Goal: Information Seeking & Learning: Compare options

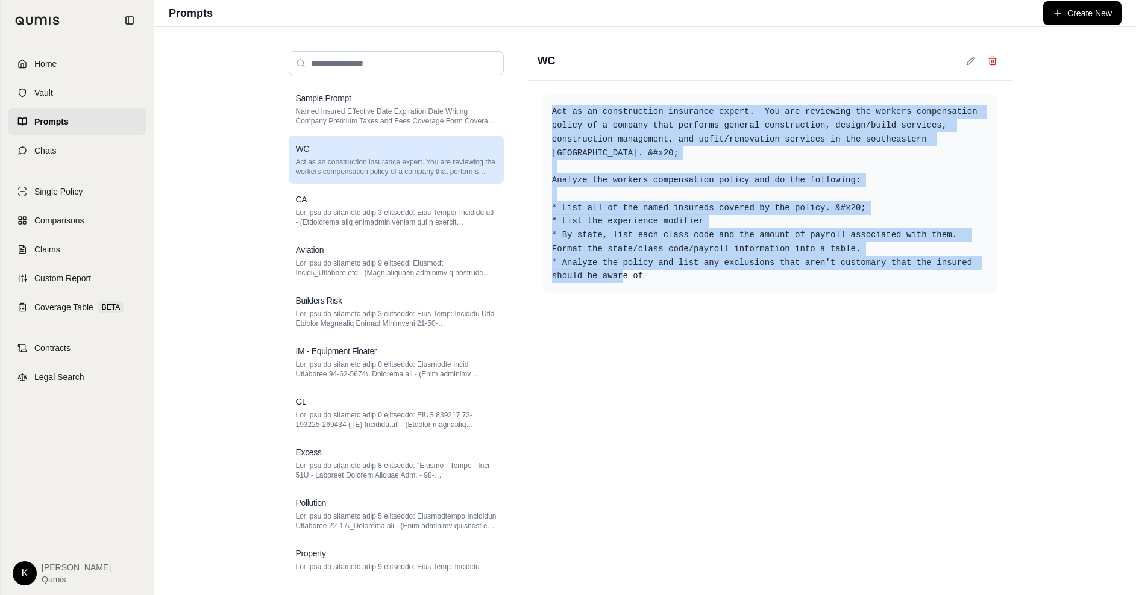
click at [65, 66] on link "Home" at bounding box center [77, 64] width 139 height 27
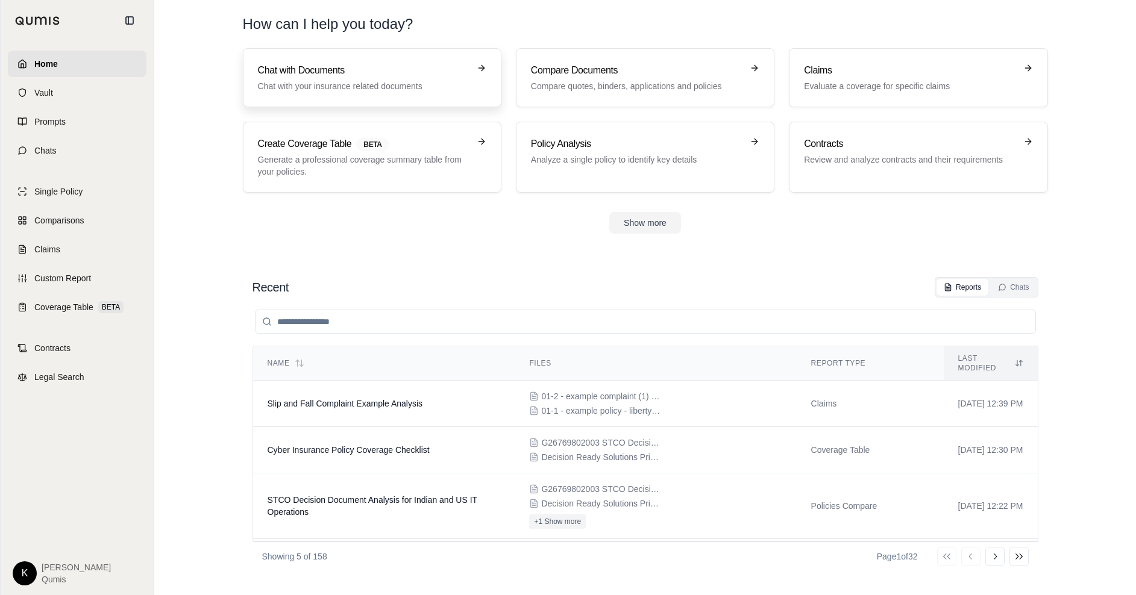
click at [341, 74] on h3 "Chat with Documents" at bounding box center [364, 70] width 212 height 14
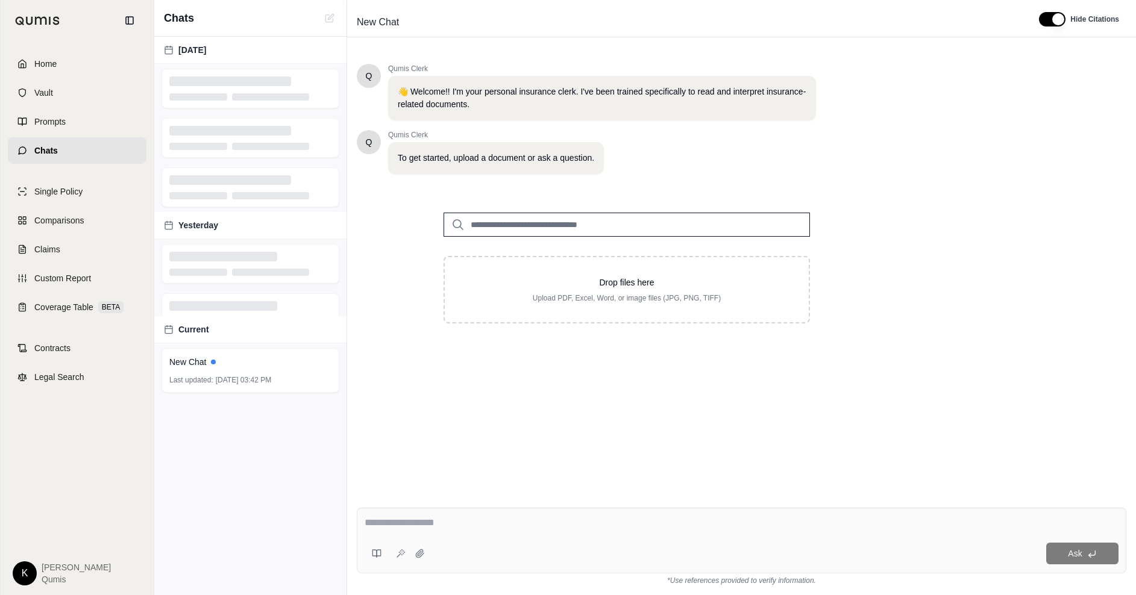
click at [609, 229] on input "search" at bounding box center [627, 225] width 366 height 24
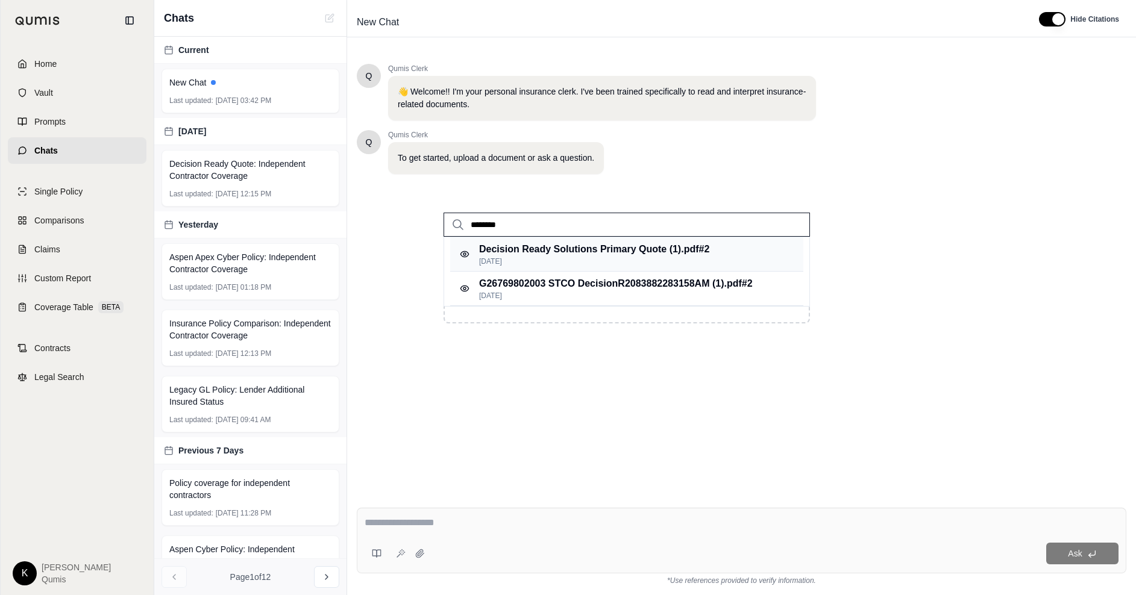
type input "********"
click at [609, 266] on div "Decision Ready Solutions Primary Quote (1).pdf #2 [DATE]" at bounding box center [626, 254] width 353 height 34
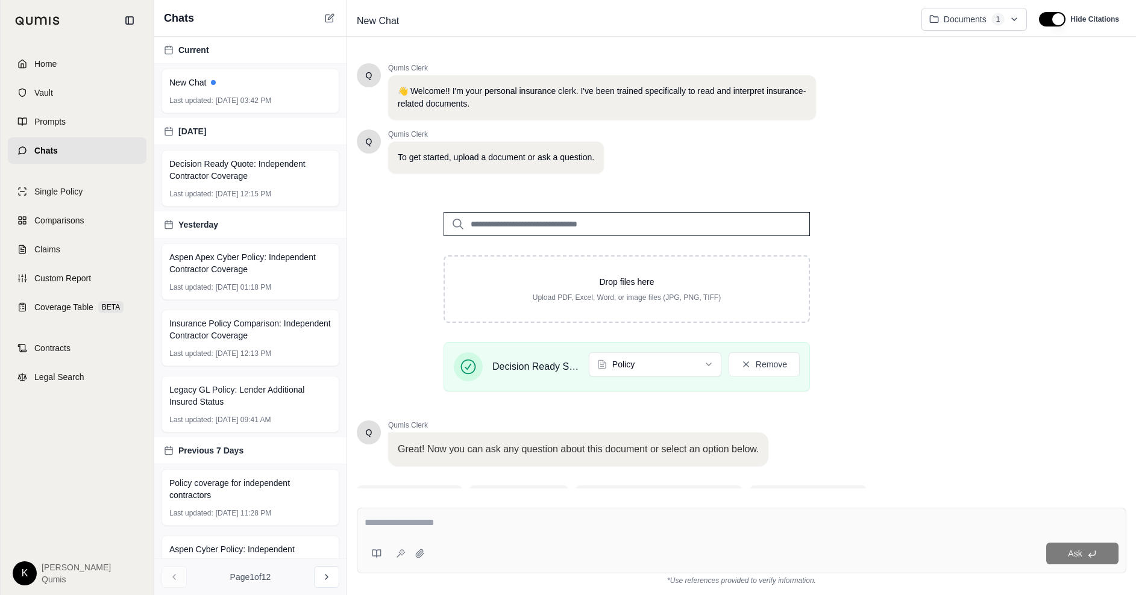
scroll to position [57, 0]
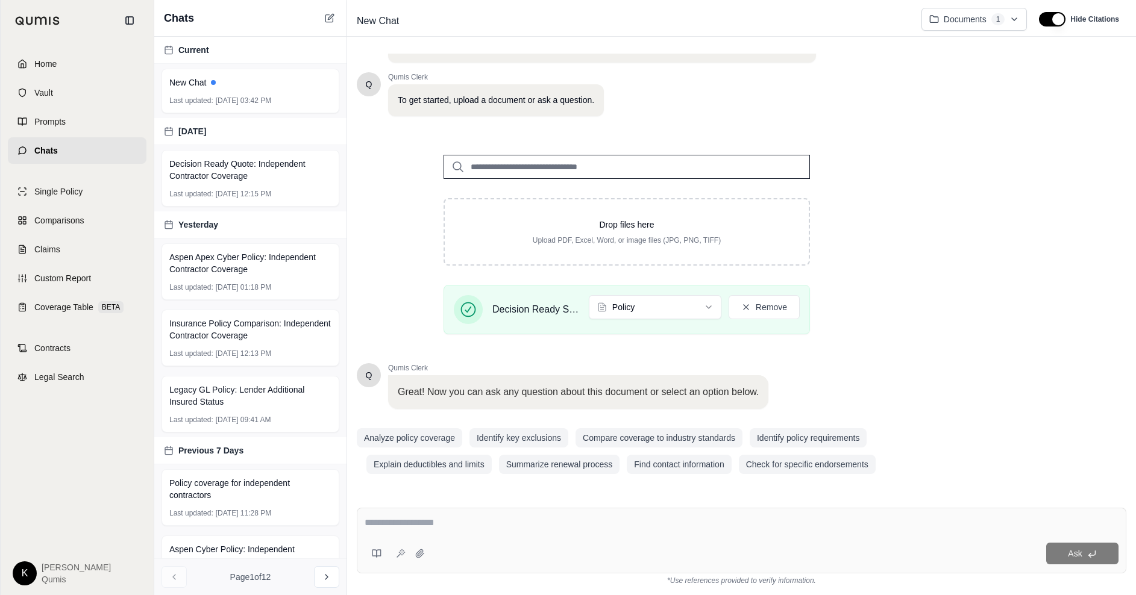
click at [480, 529] on textarea at bounding box center [742, 523] width 754 height 14
type textarea "**********"
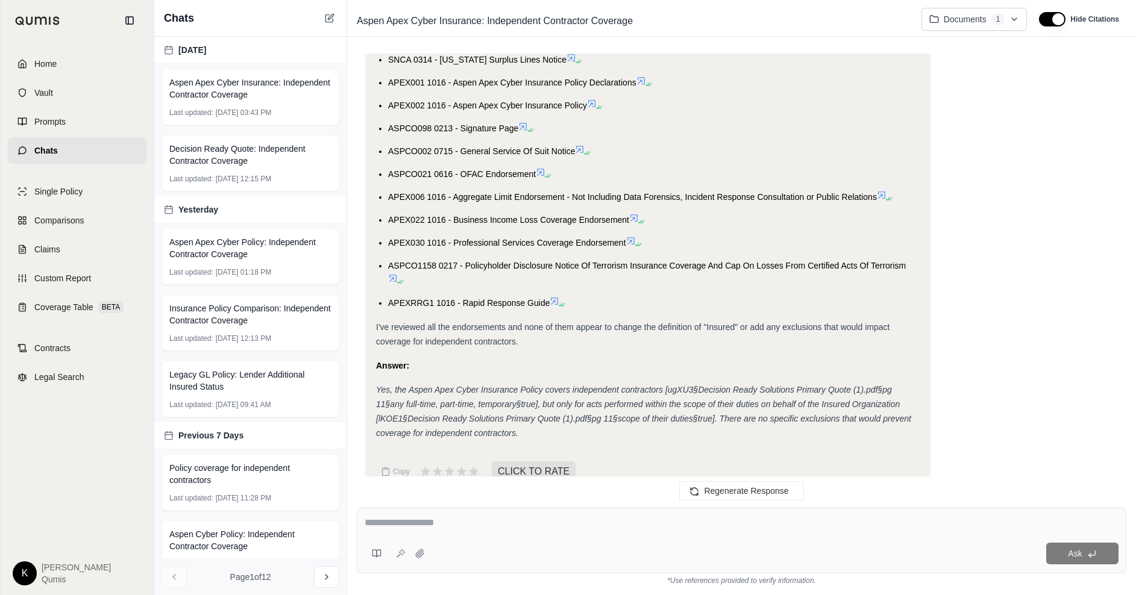
scroll to position [558, 0]
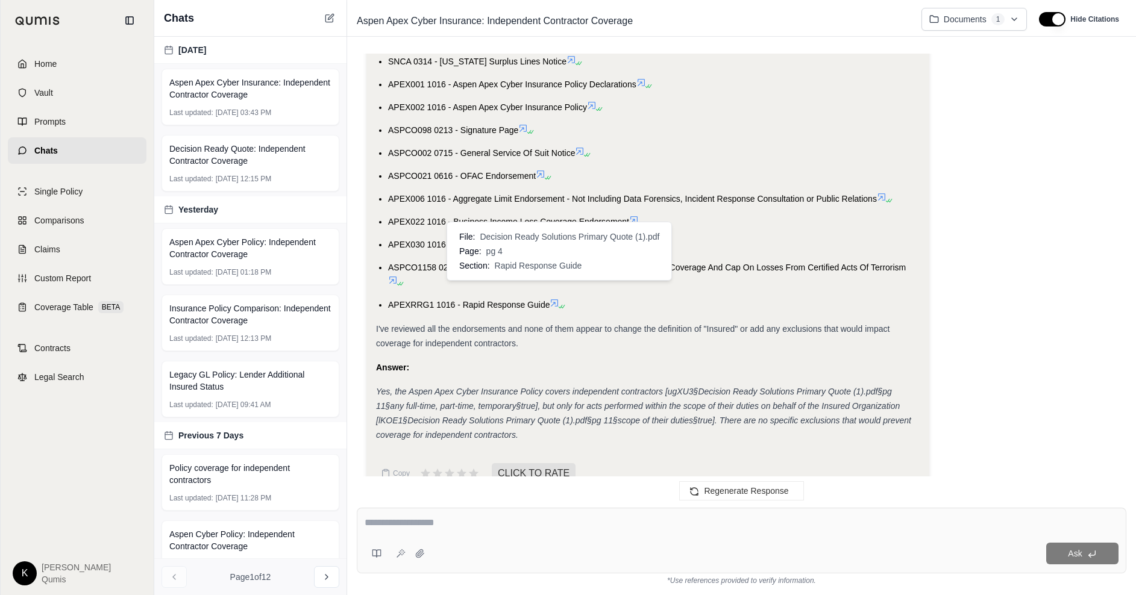
click at [559, 303] on icon at bounding box center [560, 306] width 7 height 7
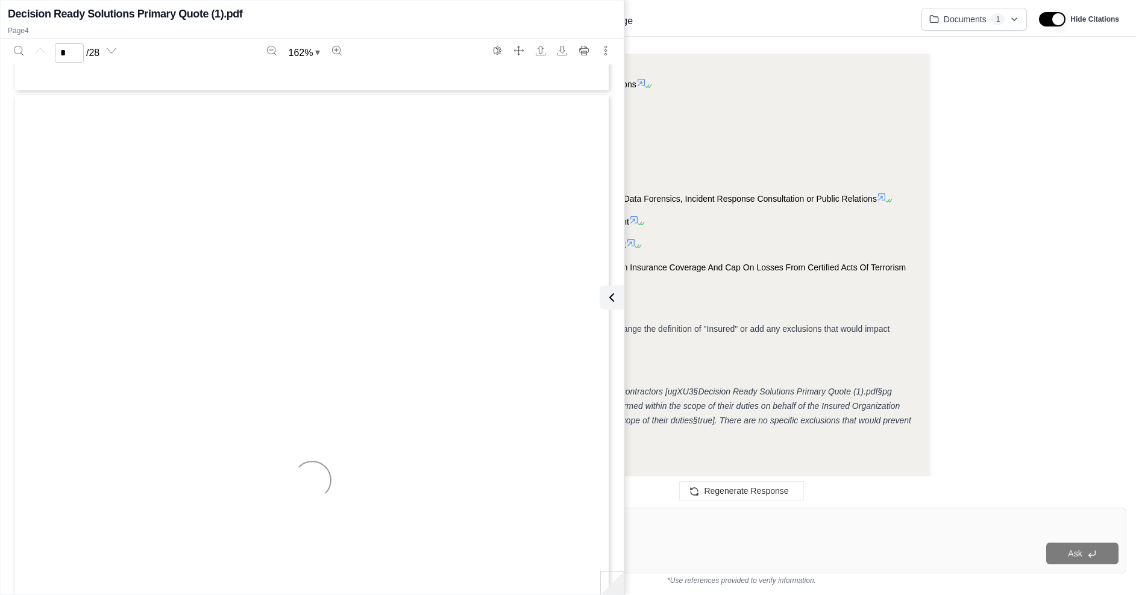
scroll to position [2323, 0]
type input "*"
click at [609, 297] on icon at bounding box center [610, 297] width 4 height 7
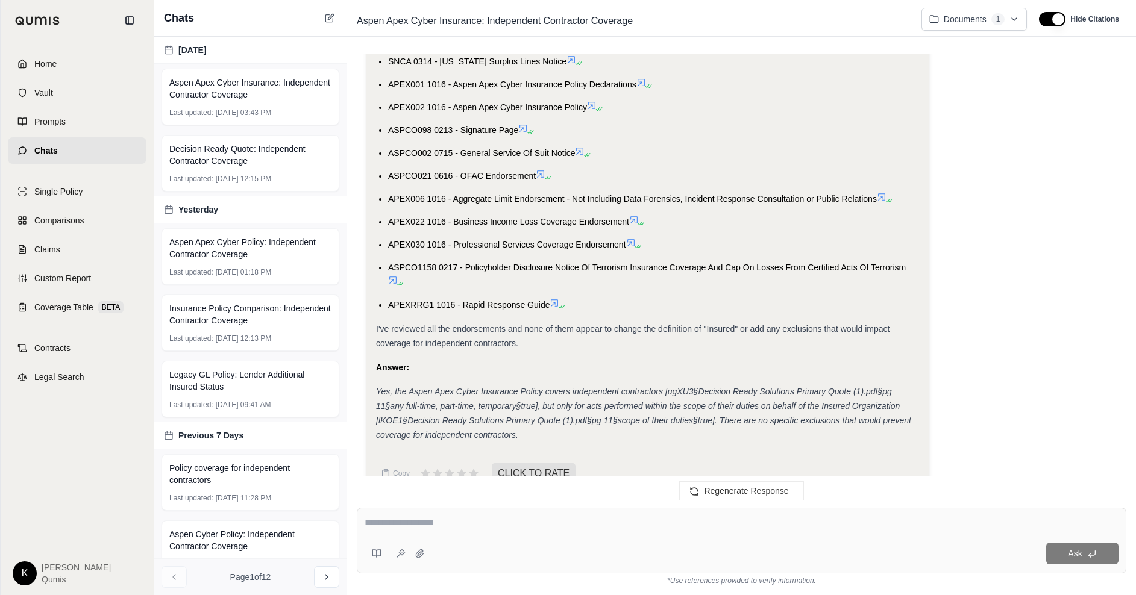
click at [388, 524] on textarea at bounding box center [742, 523] width 754 height 14
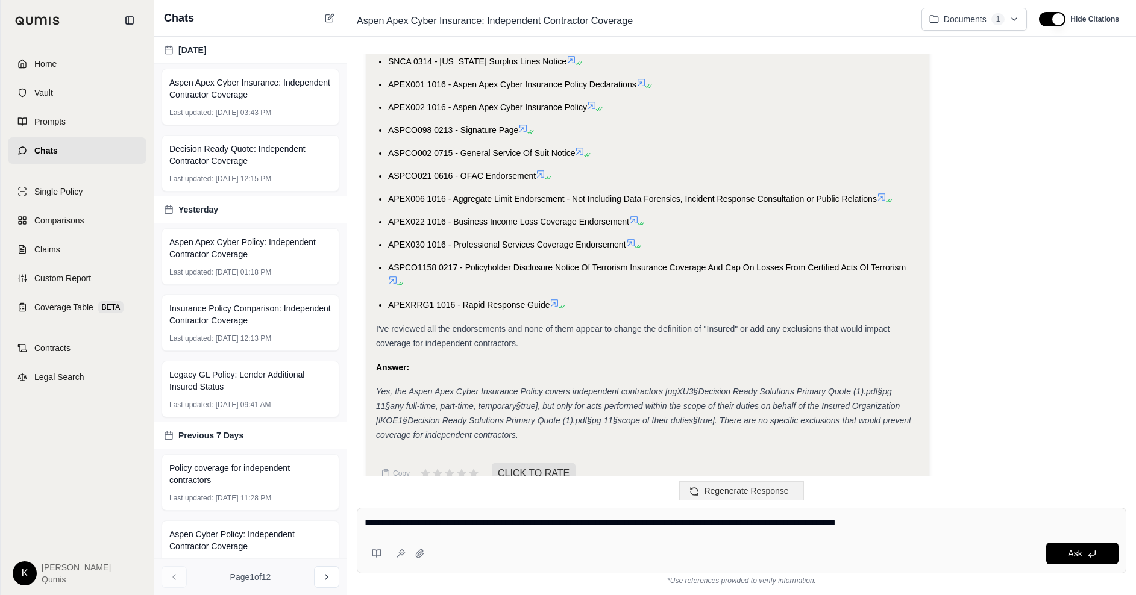
type textarea "**********"
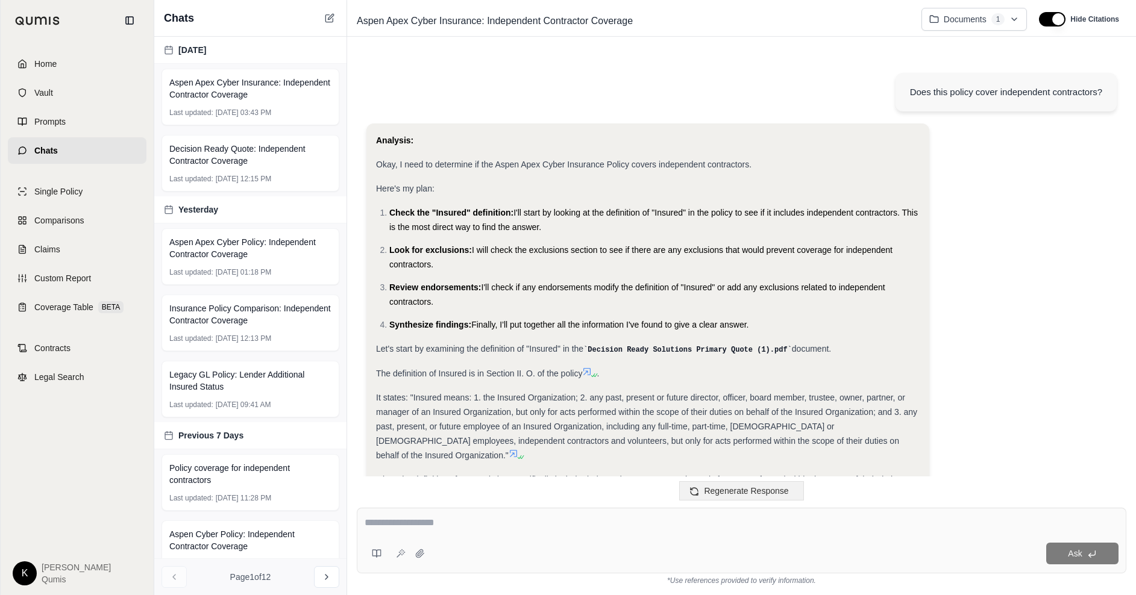
scroll to position [1750, 0]
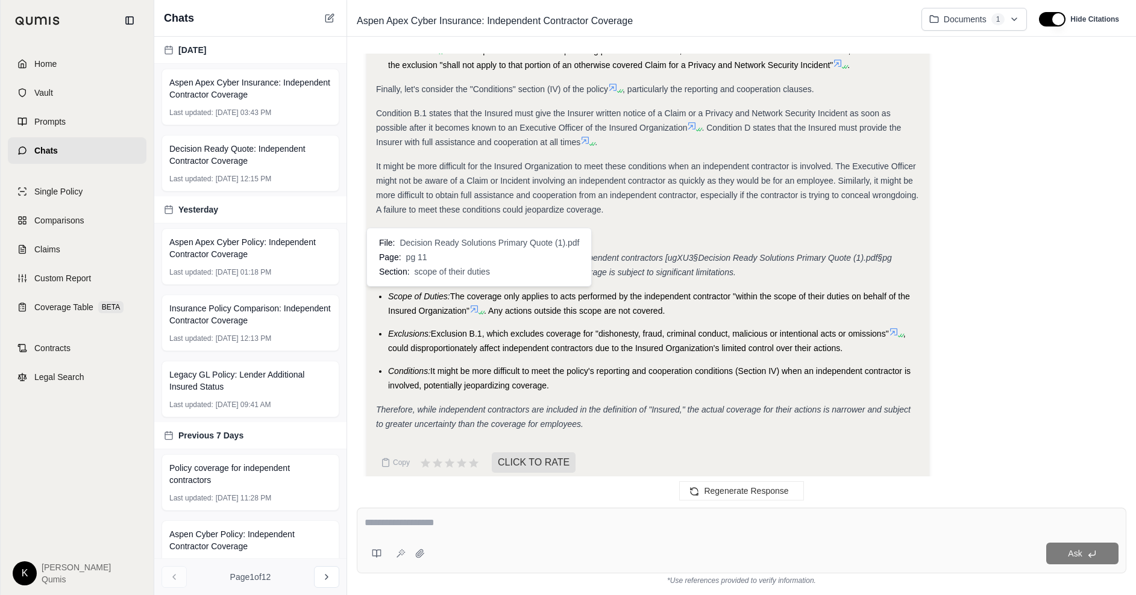
click at [476, 304] on icon at bounding box center [474, 309] width 10 height 10
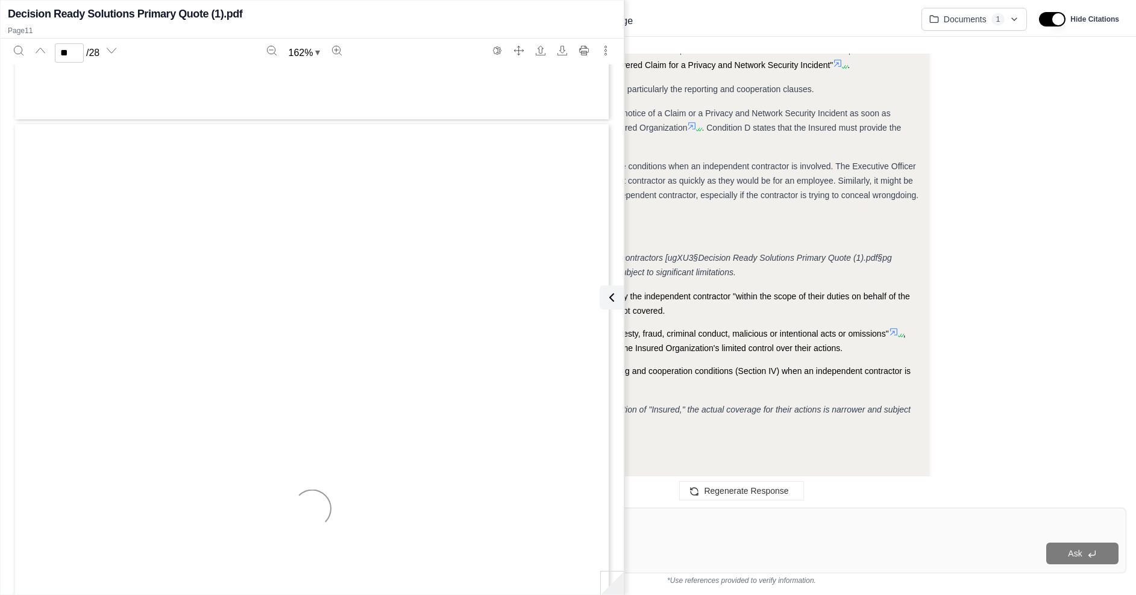
type input "**"
click at [615, 296] on icon at bounding box center [609, 297] width 14 height 14
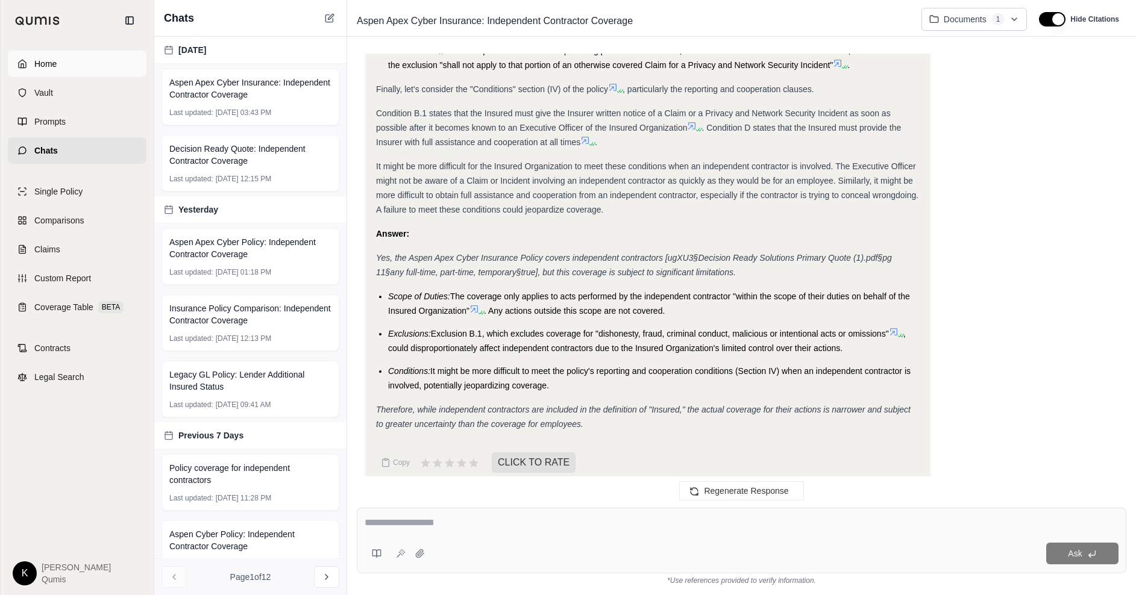
click at [62, 58] on link "Home" at bounding box center [77, 64] width 139 height 27
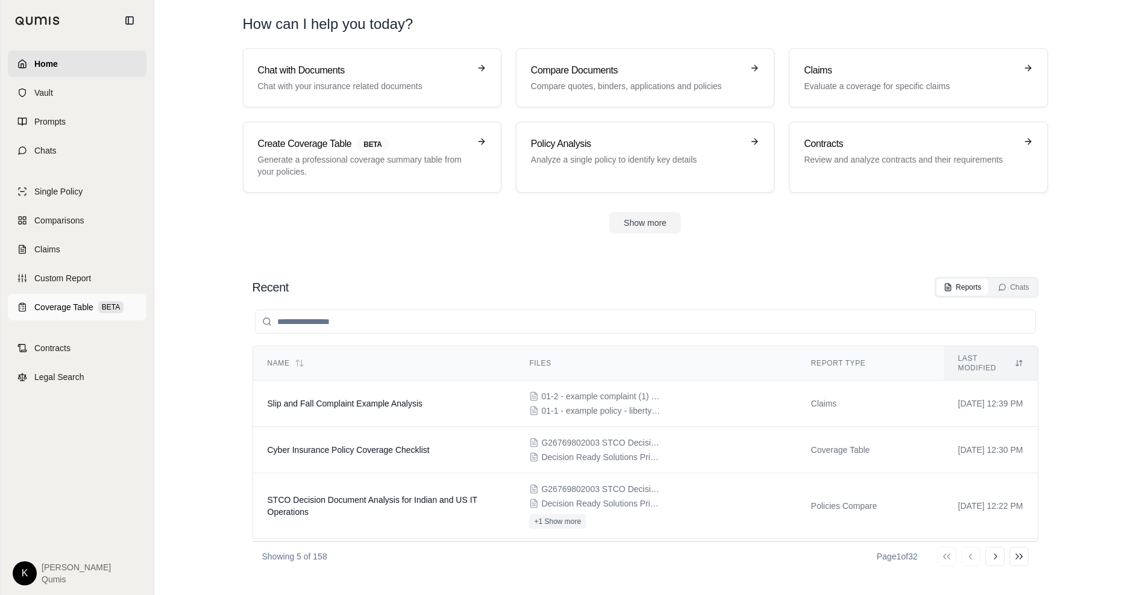
click at [38, 315] on link "Coverage Table BETA" at bounding box center [77, 307] width 139 height 27
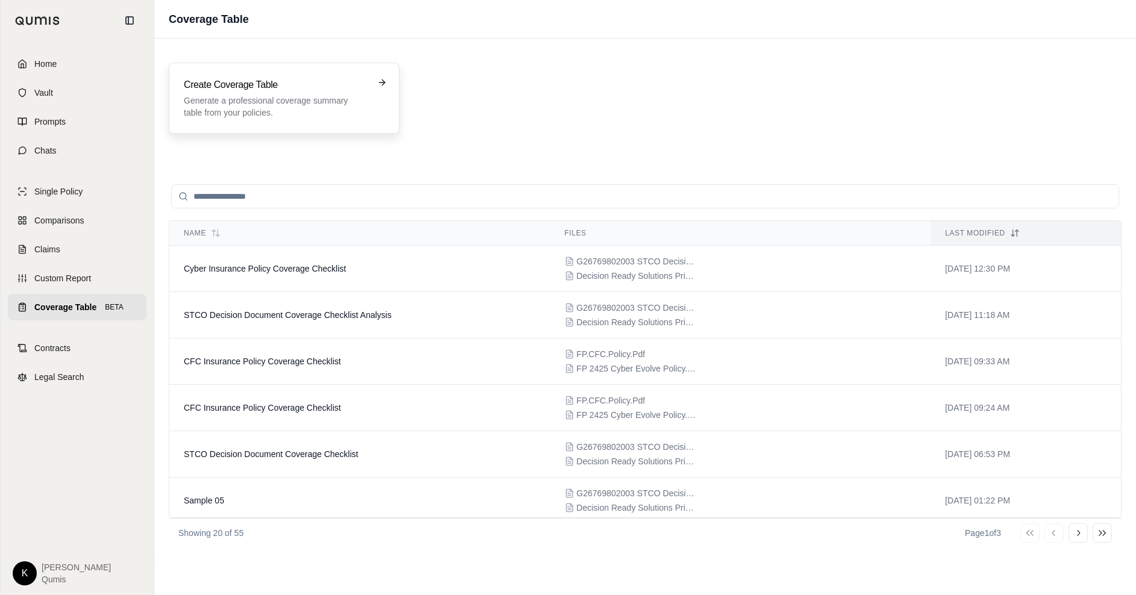
click at [280, 100] on p "Generate a professional coverage summary table from your policies." at bounding box center [276, 107] width 184 height 24
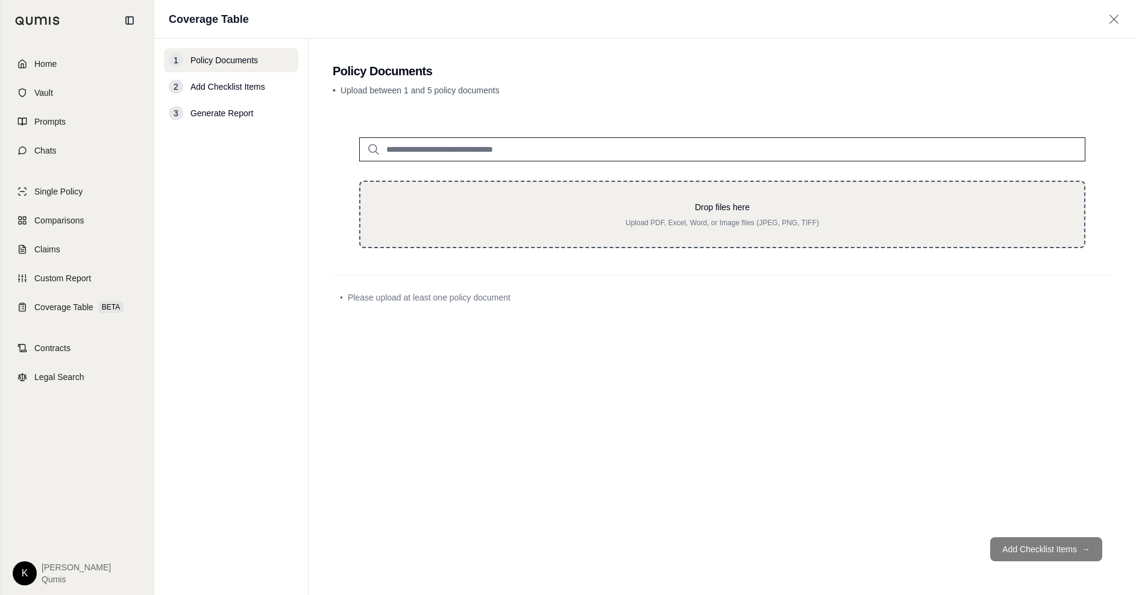
click at [577, 210] on p "Drop files here" at bounding box center [722, 207] width 685 height 12
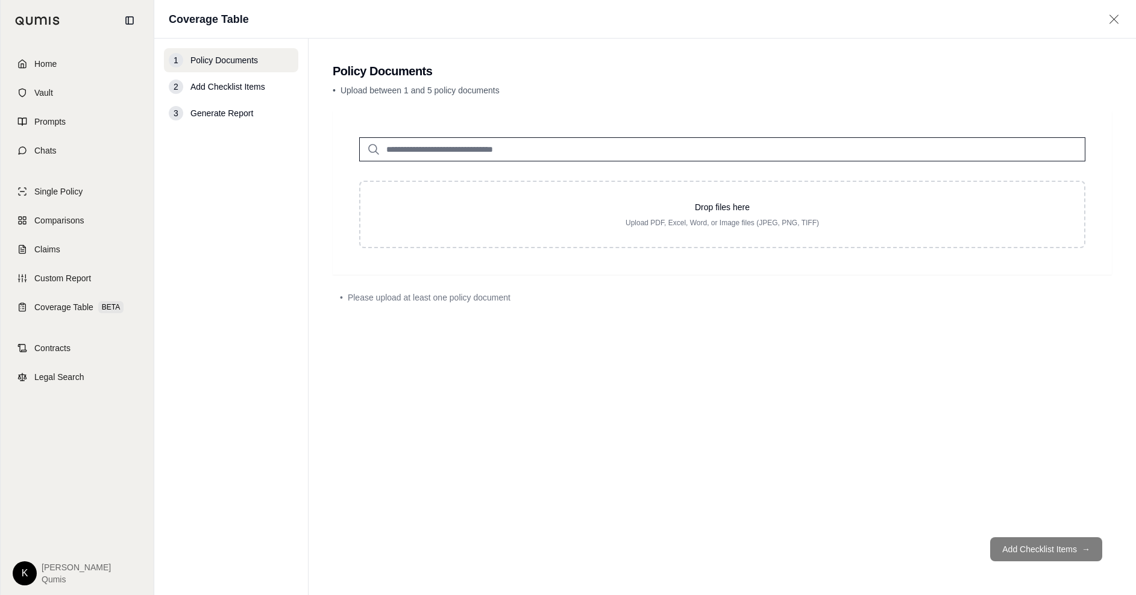
click at [568, 154] on input "search" at bounding box center [722, 149] width 726 height 24
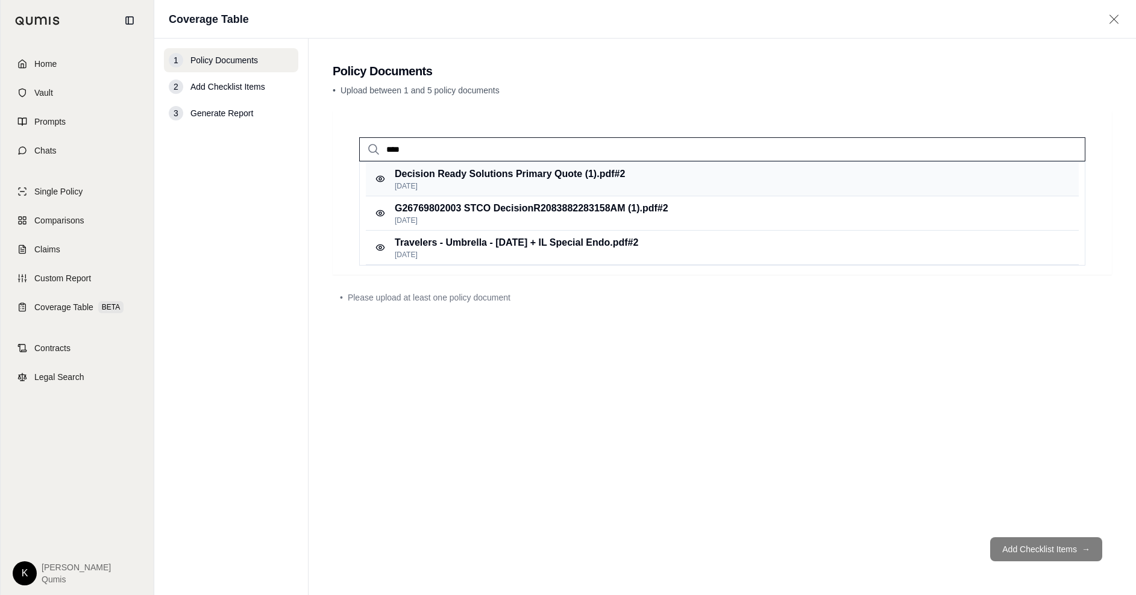
type input "****"
click at [550, 187] on p "[DATE]" at bounding box center [510, 186] width 230 height 10
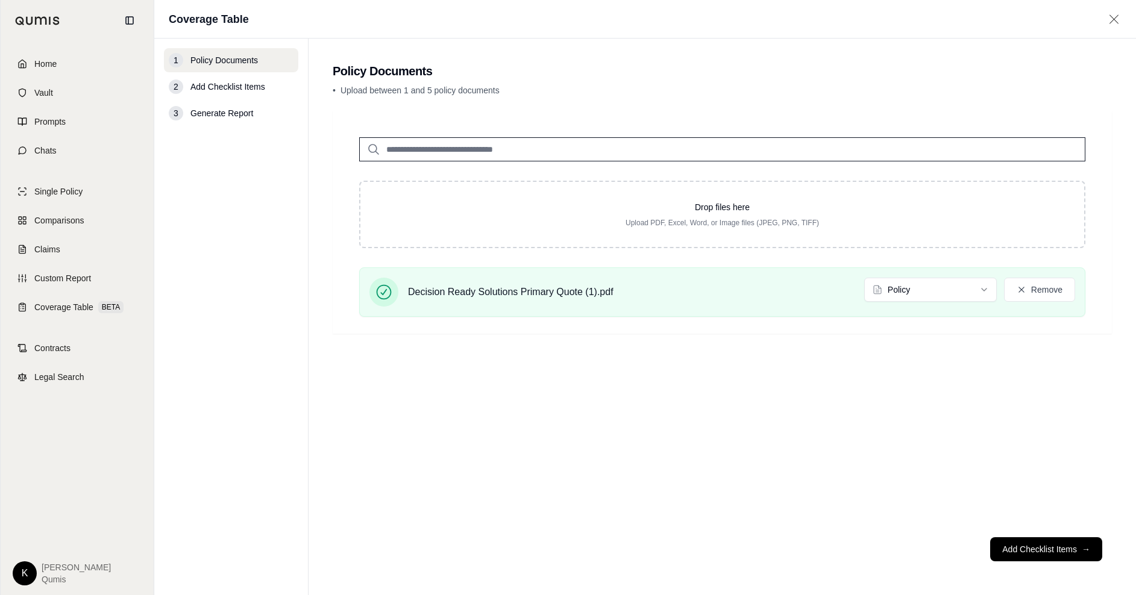
click at [454, 149] on input "search" at bounding box center [722, 149] width 726 height 24
type input "*"
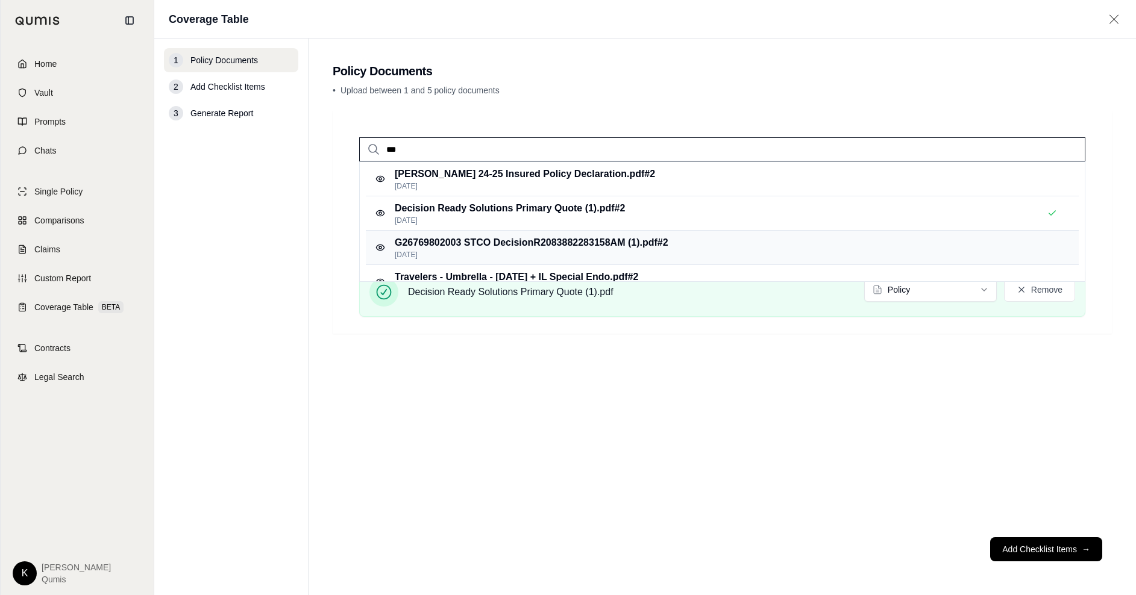
type input "***"
click at [473, 249] on p "G26769802003 STCO DecisionR2083882283158AM (1).pdf #2" at bounding box center [532, 243] width 274 height 14
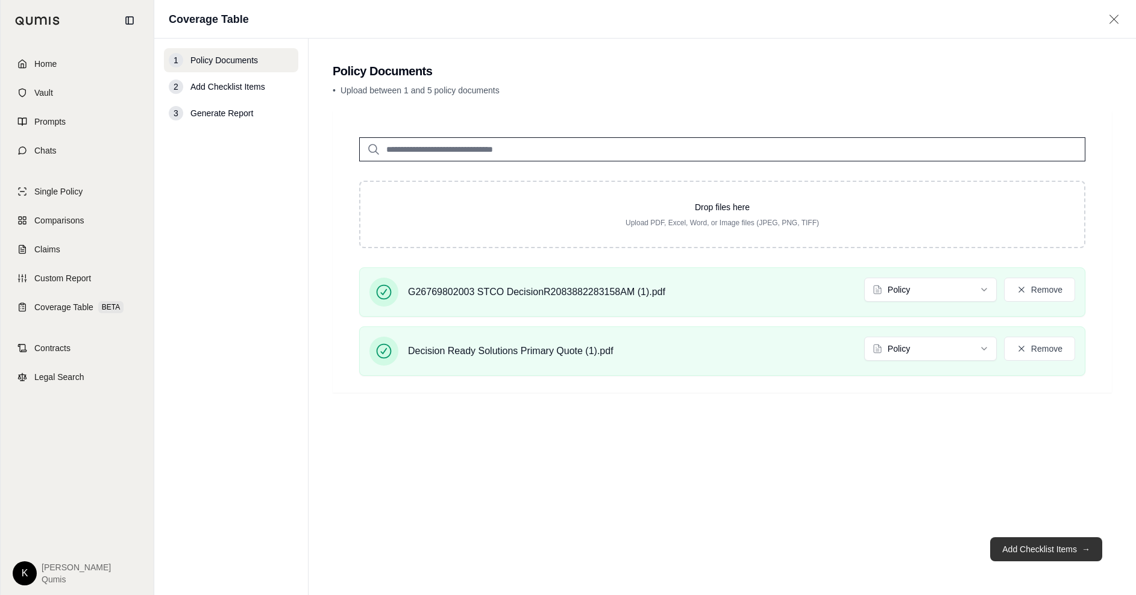
click at [1038, 546] on button "Add Checklist Items →" at bounding box center [1046, 550] width 112 height 24
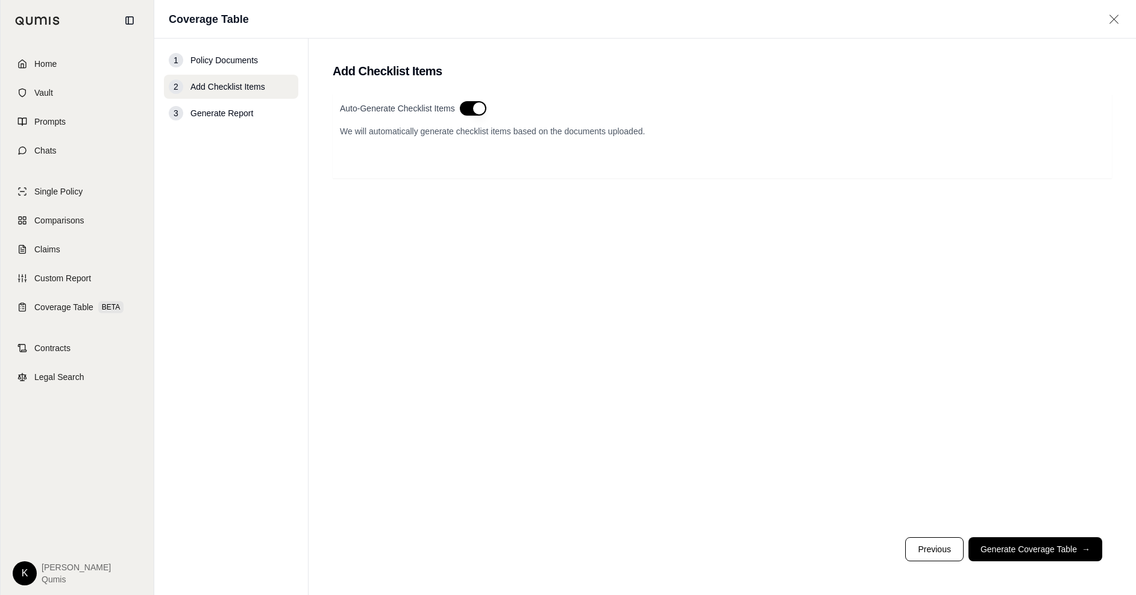
click at [480, 110] on button "button" at bounding box center [473, 108] width 27 height 14
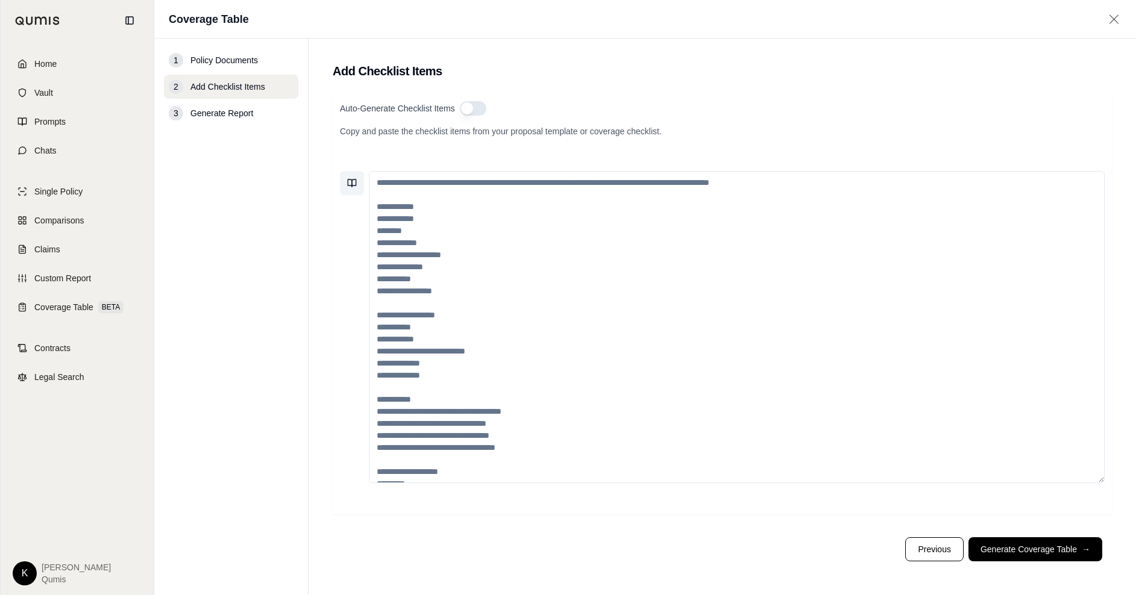
click at [354, 185] on icon at bounding box center [352, 183] width 10 height 10
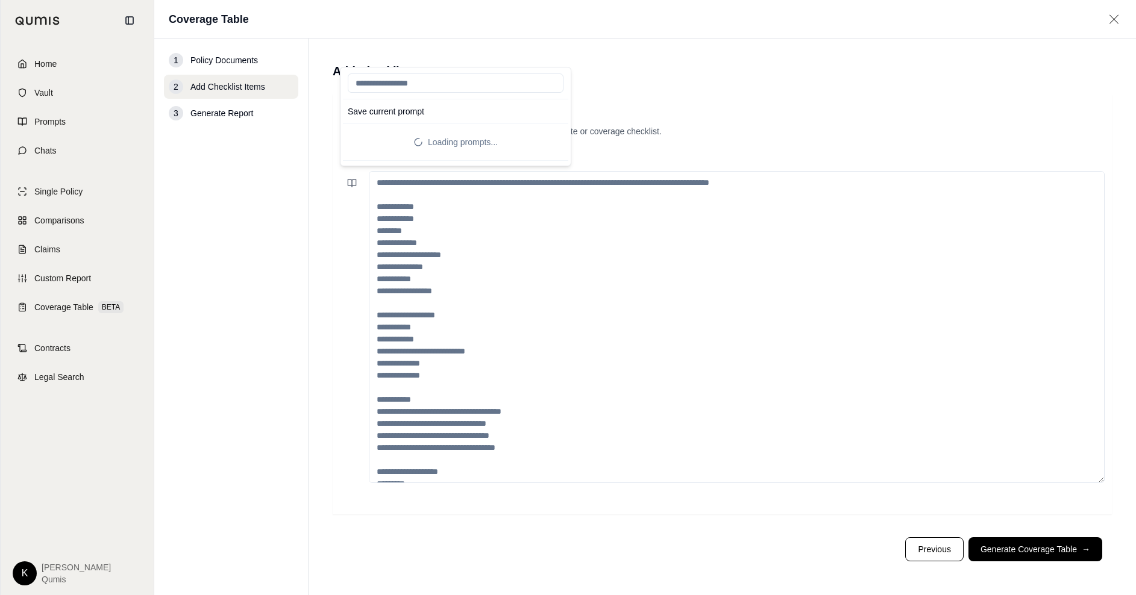
click at [386, 86] on input "search" at bounding box center [456, 83] width 216 height 19
type input "*****"
click at [379, 134] on button "Cyber Checklist" at bounding box center [378, 136] width 60 height 17
type textarea "**********"
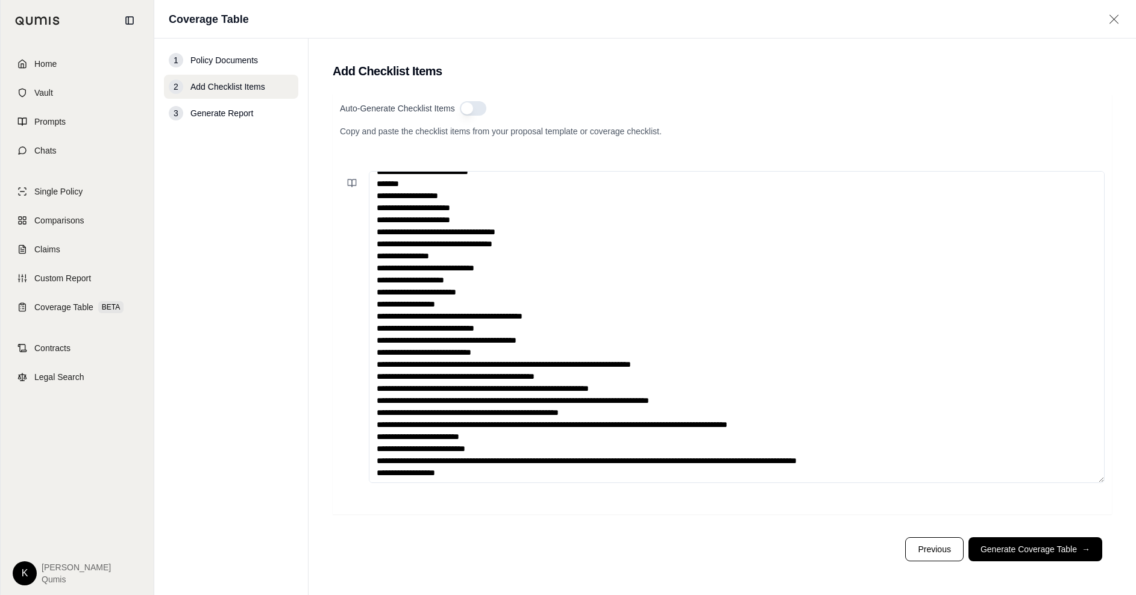
scroll to position [241, 0]
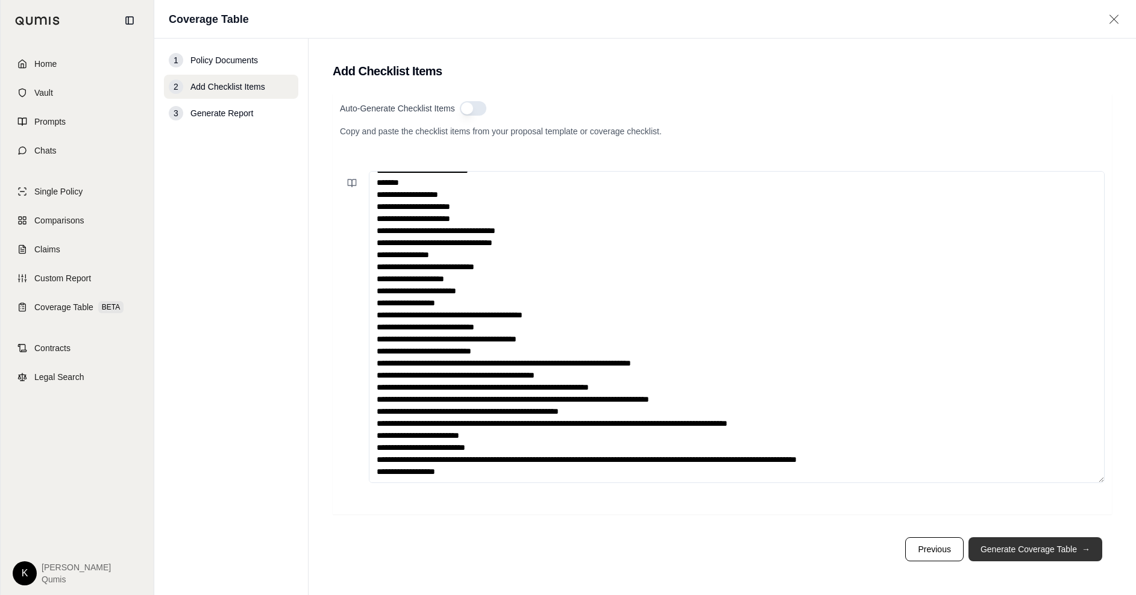
click at [1014, 550] on button "Generate Coverage Table →" at bounding box center [1036, 550] width 134 height 24
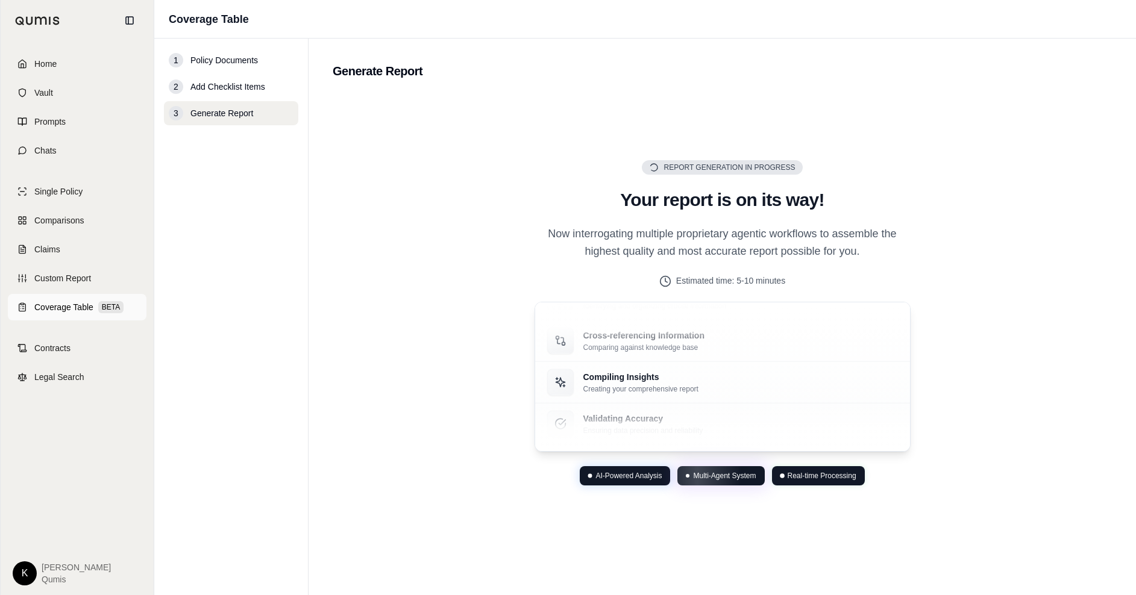
click at [66, 307] on span "Coverage Table" at bounding box center [63, 307] width 59 height 12
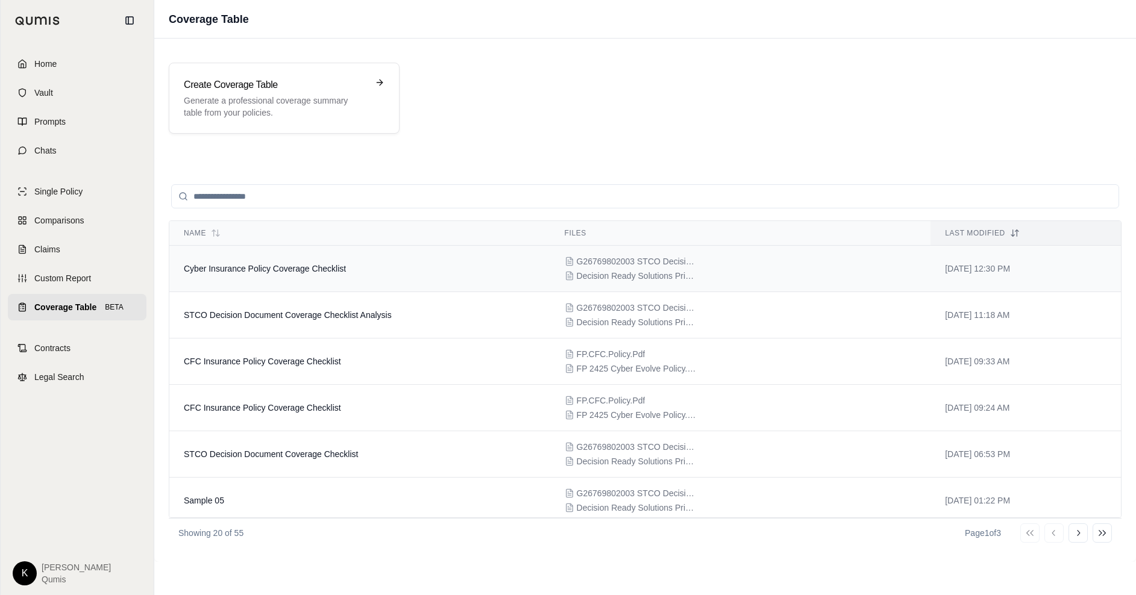
click at [311, 272] on span "Cyber Insurance Policy Coverage Checklist" at bounding box center [265, 269] width 162 height 10
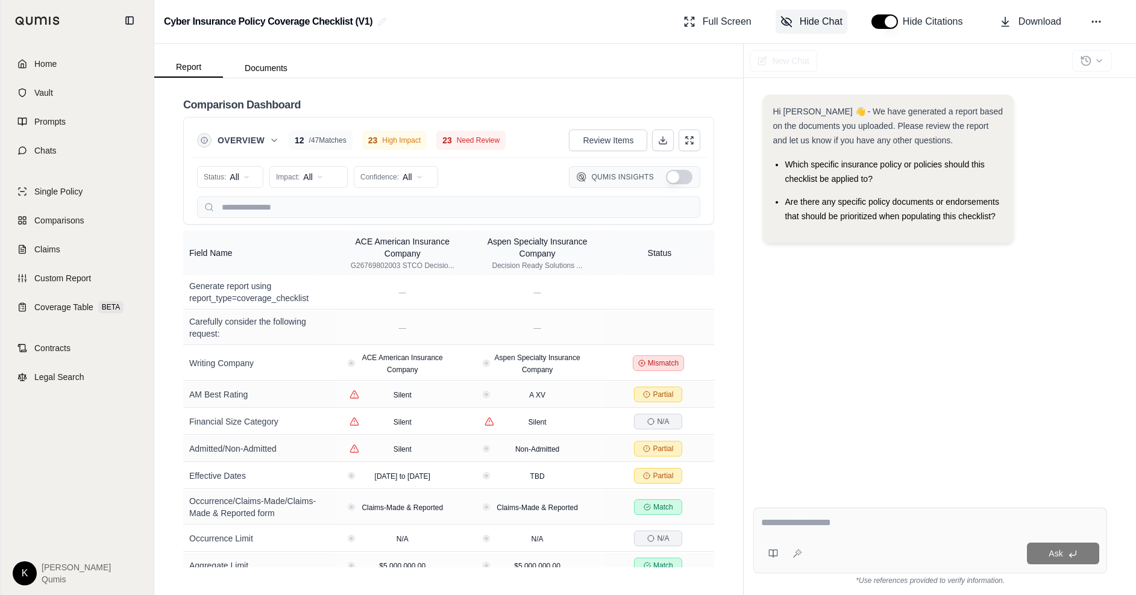
click at [826, 20] on span "Hide Chat" at bounding box center [821, 21] width 43 height 14
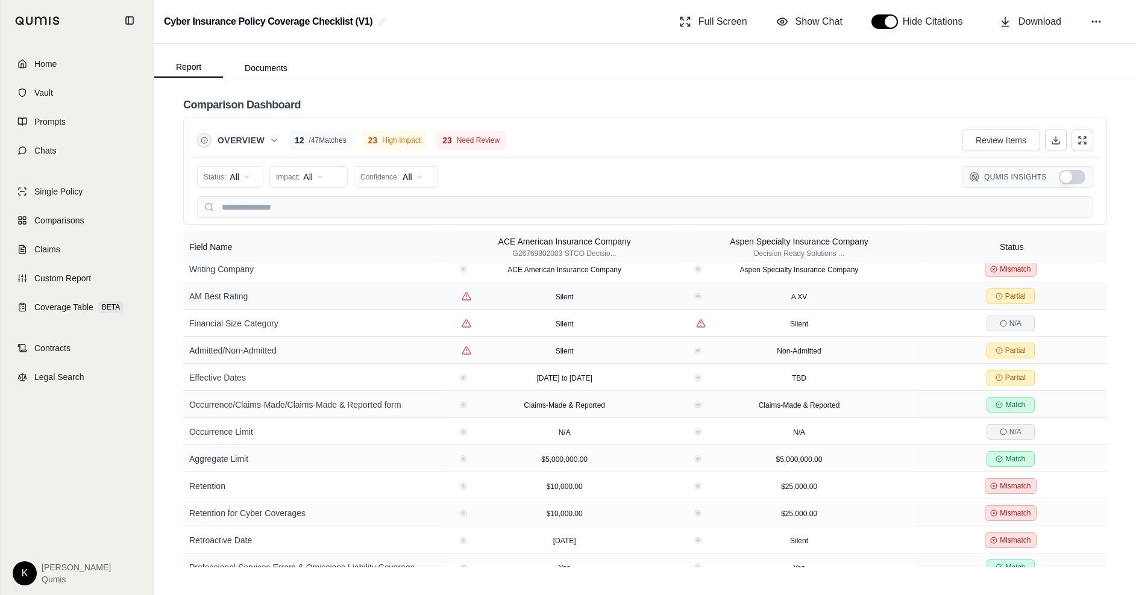
scroll to position [55, 0]
click at [251, 178] on html "Home Vault Prompts Chats Single Policy Comparisons Claims Custom Report Coverag…" at bounding box center [568, 297] width 1136 height 595
click at [248, 261] on span "Mismatch" at bounding box center [229, 261] width 48 height 12
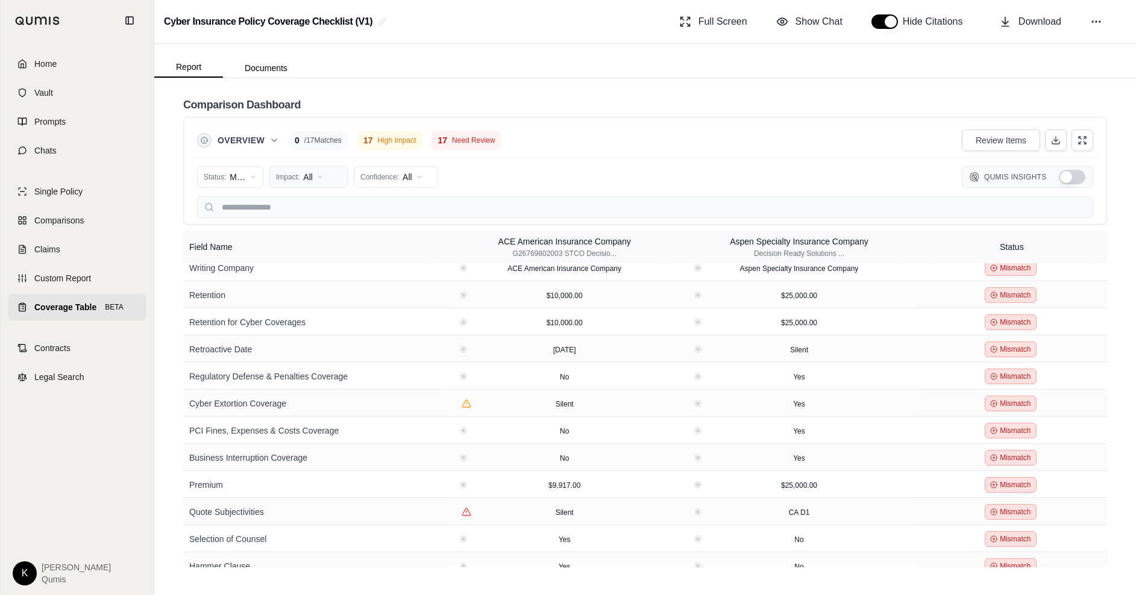
click at [311, 178] on html "Home Vault Prompts Chats Single Policy Comparisons Claims Custom Report Coverag…" at bounding box center [568, 297] width 1136 height 595
click at [313, 222] on span "High Impact" at bounding box center [305, 222] width 57 height 12
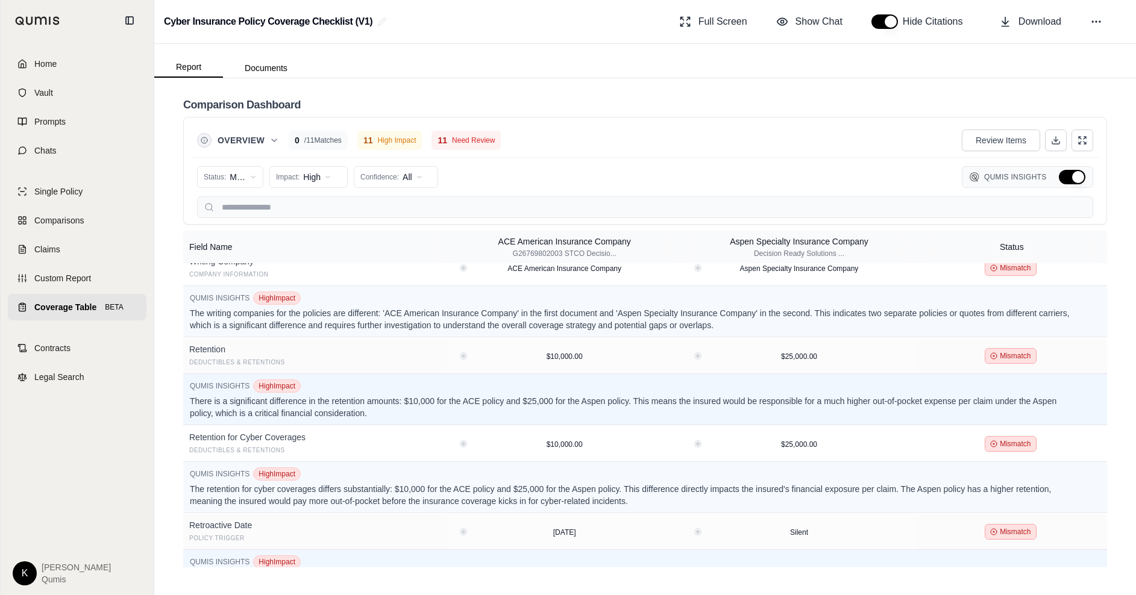
click at [1077, 182] on button "Hide Qumis Insights" at bounding box center [1072, 177] width 27 height 14
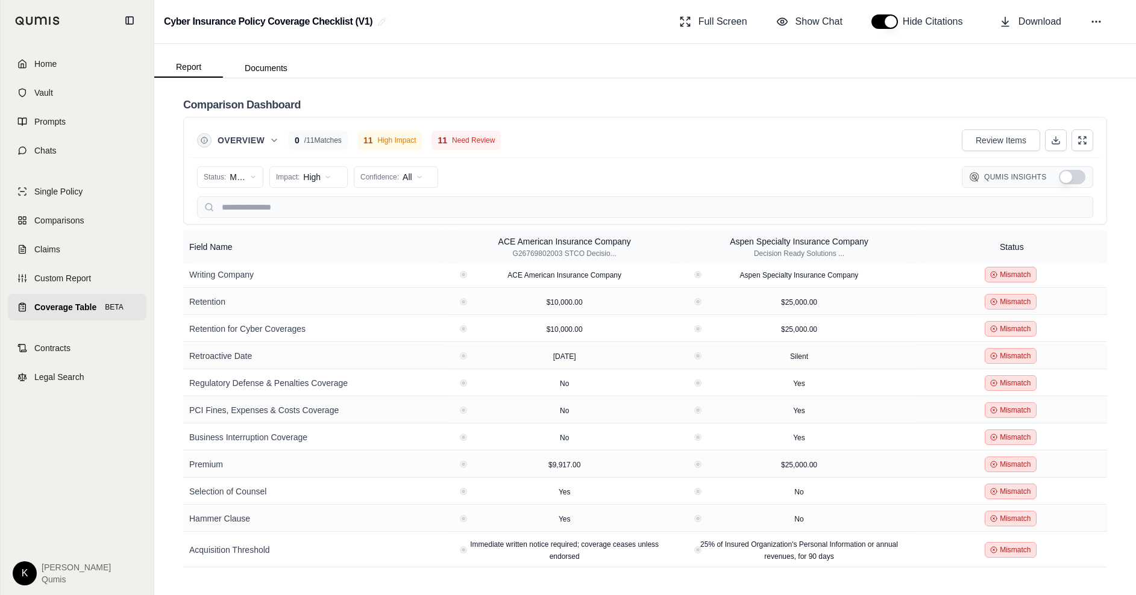
scroll to position [1, 0]
click at [242, 181] on html "Home Vault Prompts Chats Single Policy Comparisons Claims Custom Report Coverag…" at bounding box center [568, 297] width 1136 height 595
click at [241, 199] on div "All Status" at bounding box center [250, 202] width 100 height 19
click at [304, 182] on html "Home Vault Prompts Chats Single Policy Comparisons Claims Custom Report Coverag…" at bounding box center [568, 297] width 1136 height 595
click at [307, 201] on span "All Impact" at bounding box center [295, 203] width 37 height 12
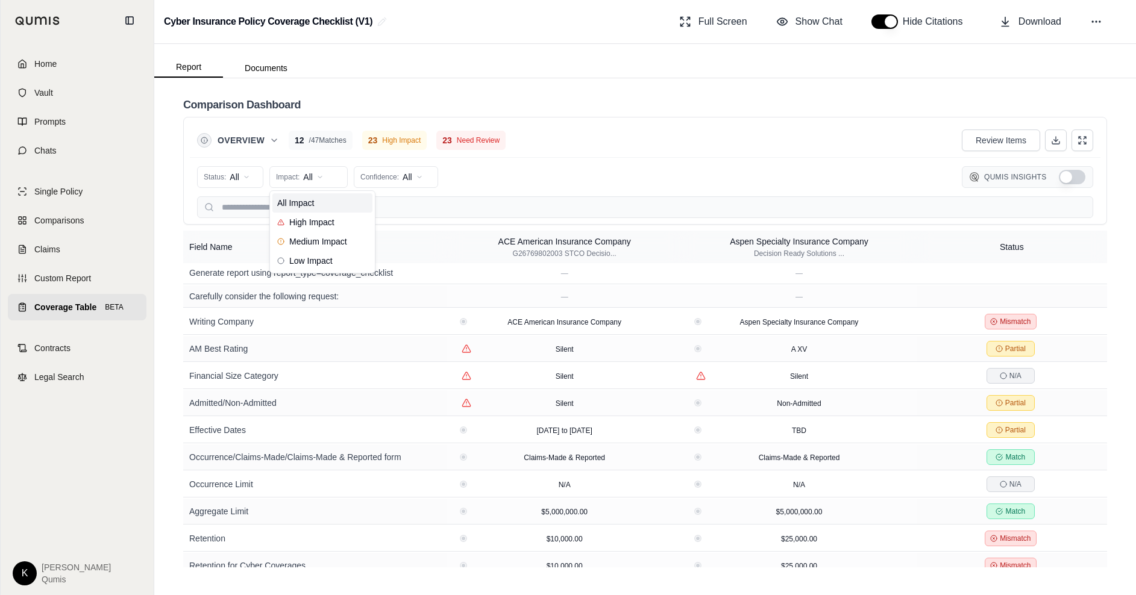
scroll to position [48, 0]
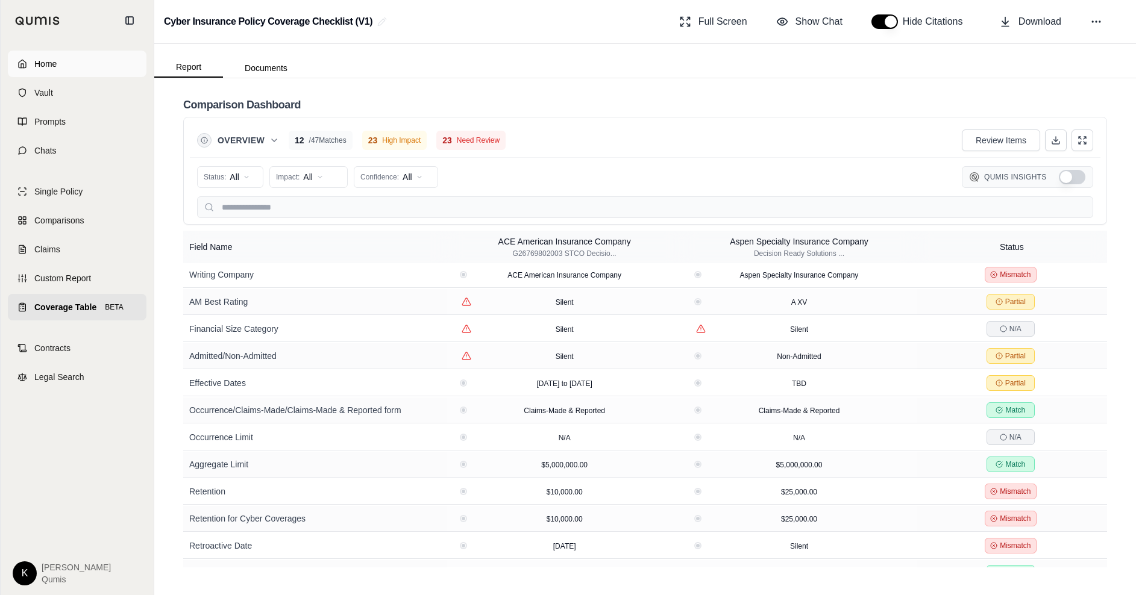
click at [61, 60] on link "Home" at bounding box center [77, 64] width 139 height 27
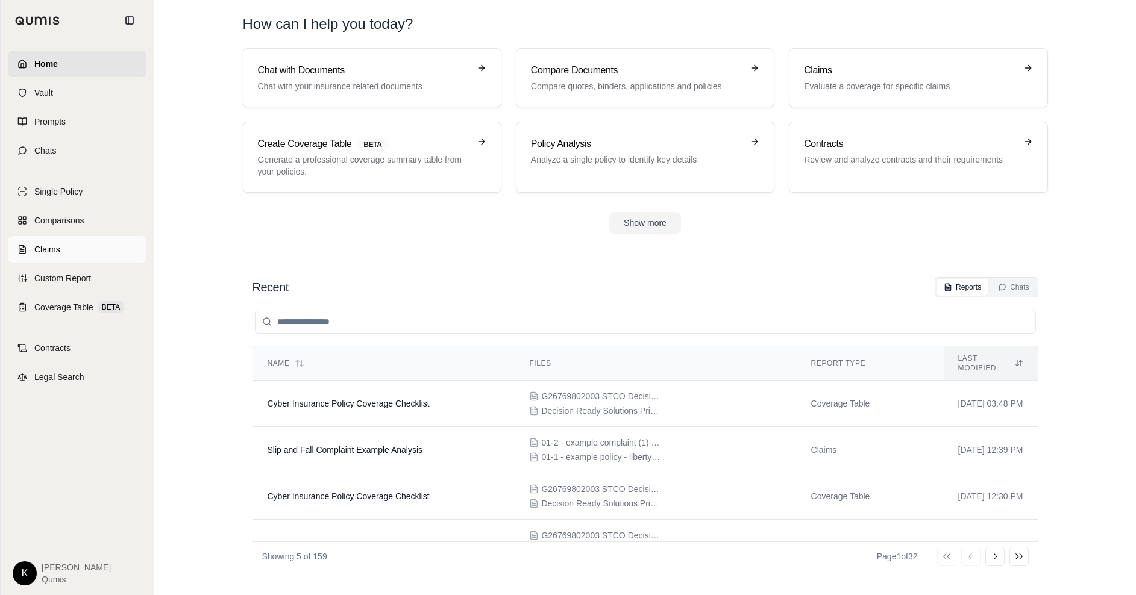
click at [47, 253] on span "Claims" at bounding box center [47, 249] width 26 height 12
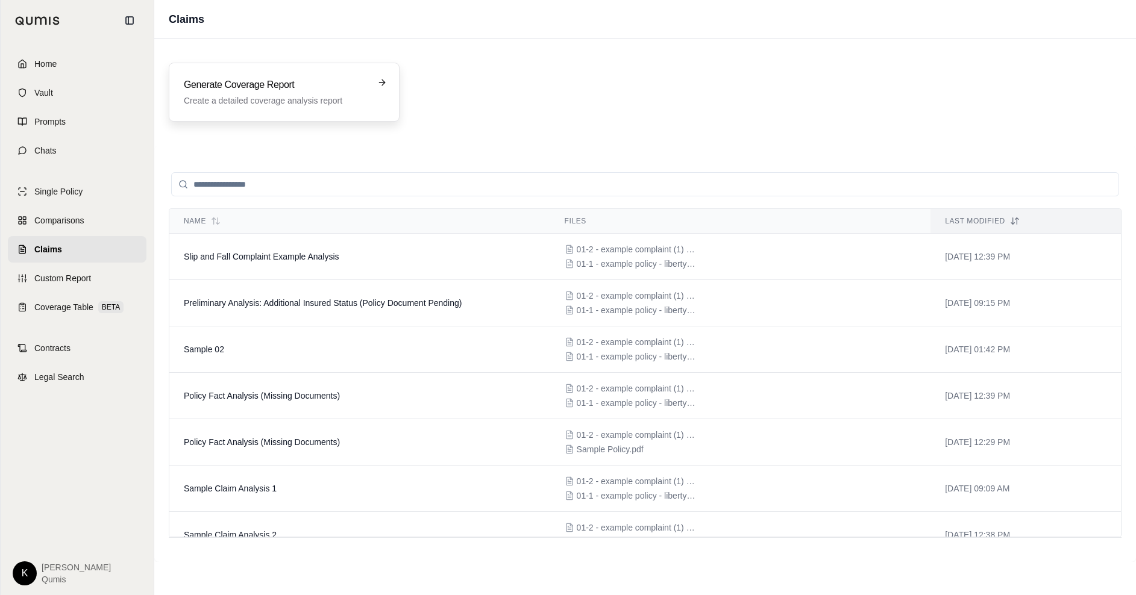
click at [317, 93] on div "Generate Coverage Report Create a detailed coverage analysis report" at bounding box center [276, 92] width 184 height 29
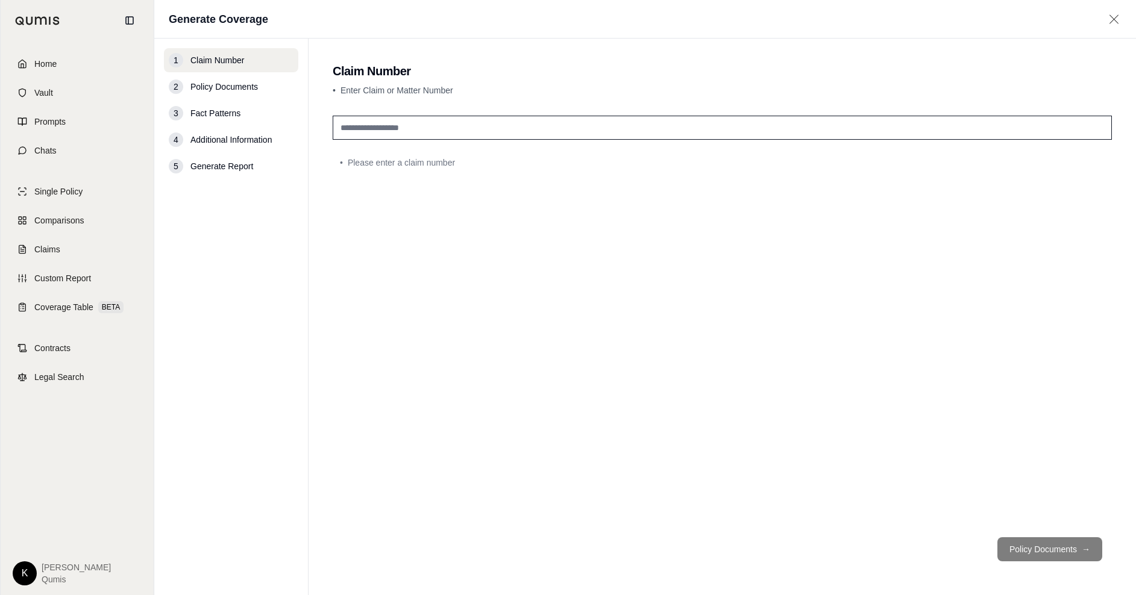
click at [439, 125] on input "text" at bounding box center [722, 128] width 779 height 24
type input "*******"
click at [1056, 554] on button "Policy Documents →" at bounding box center [1049, 550] width 105 height 24
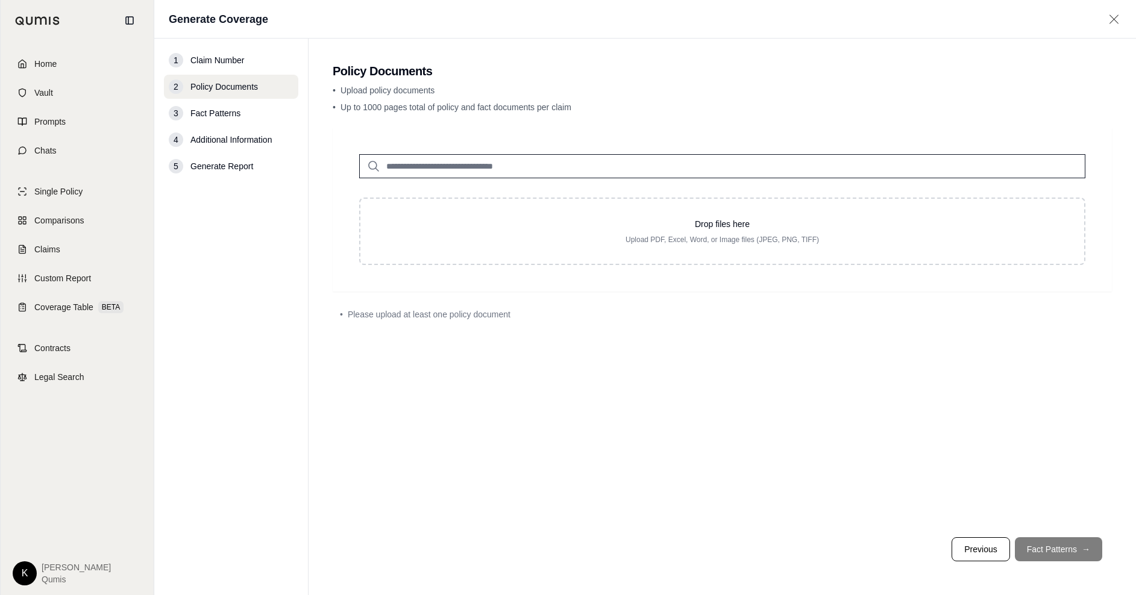
click at [528, 175] on input "search" at bounding box center [722, 166] width 726 height 24
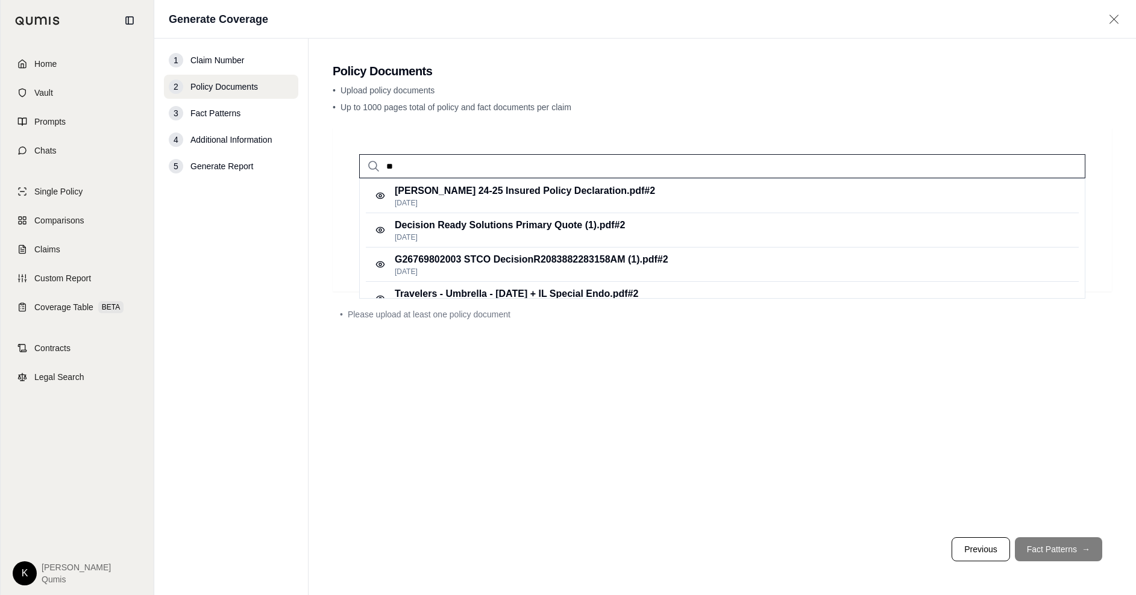
type input "*"
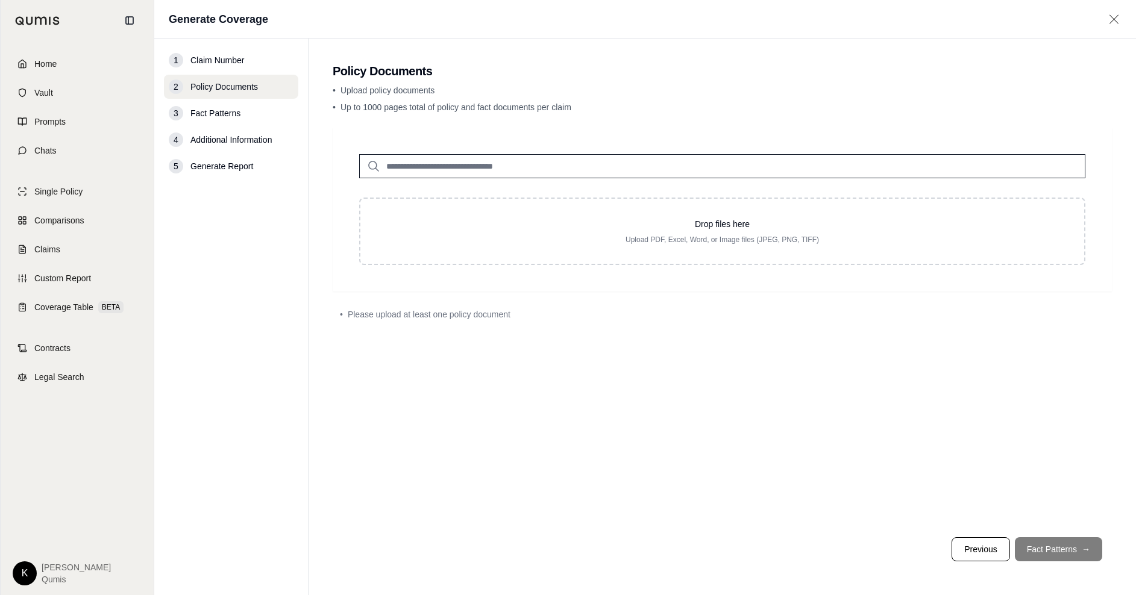
type input "*"
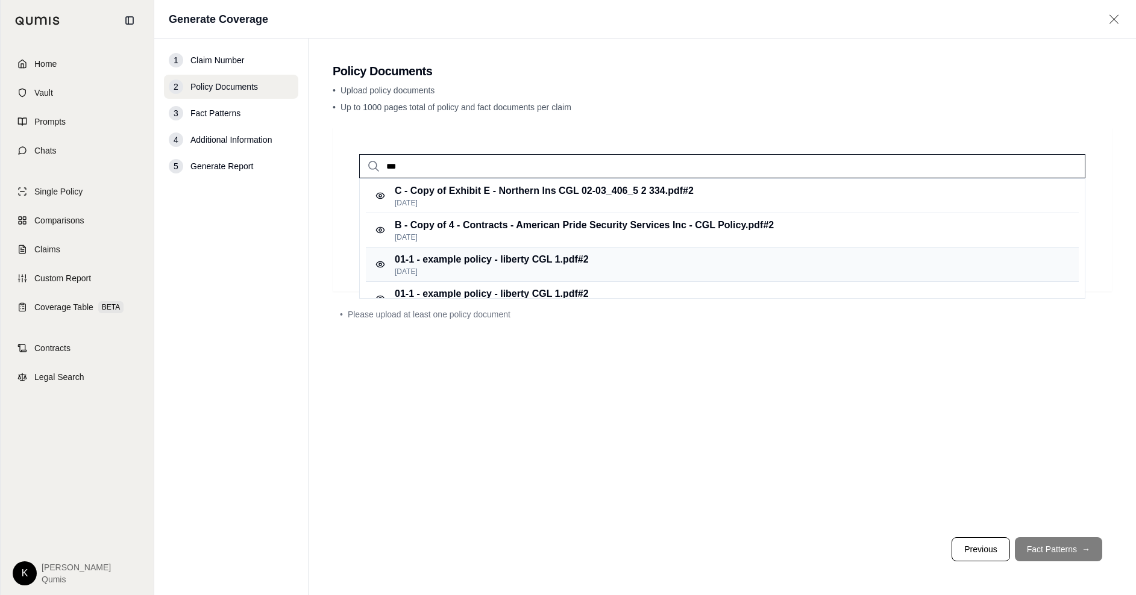
type input "***"
click at [567, 262] on p "01-1 - example policy - liberty CGL 1.pdf #2" at bounding box center [492, 260] width 194 height 14
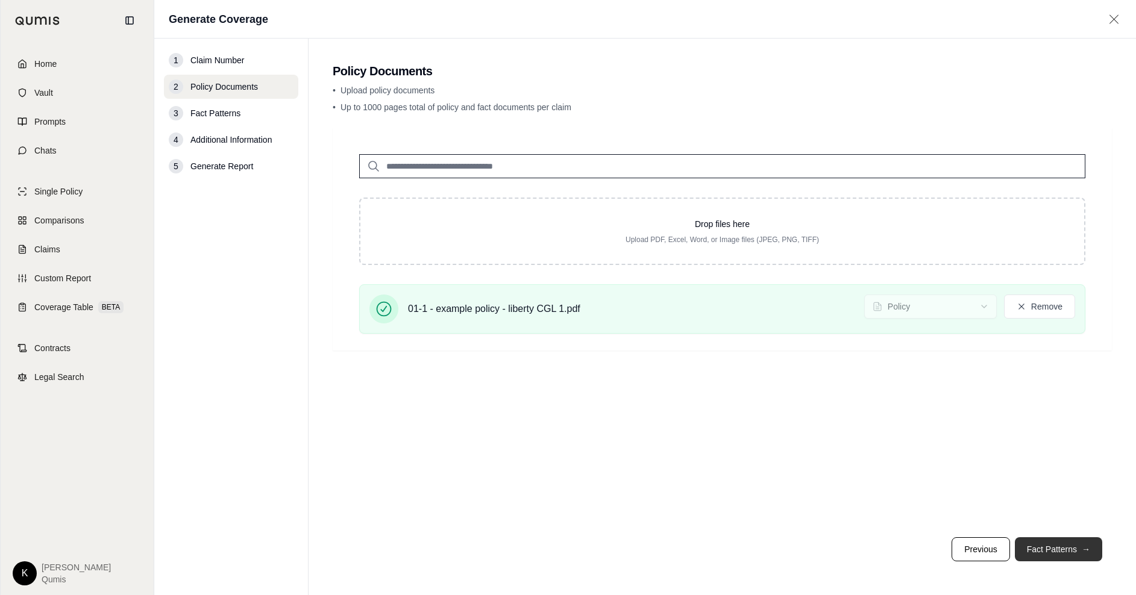
click at [1064, 552] on button "Fact Patterns →" at bounding box center [1058, 550] width 87 height 24
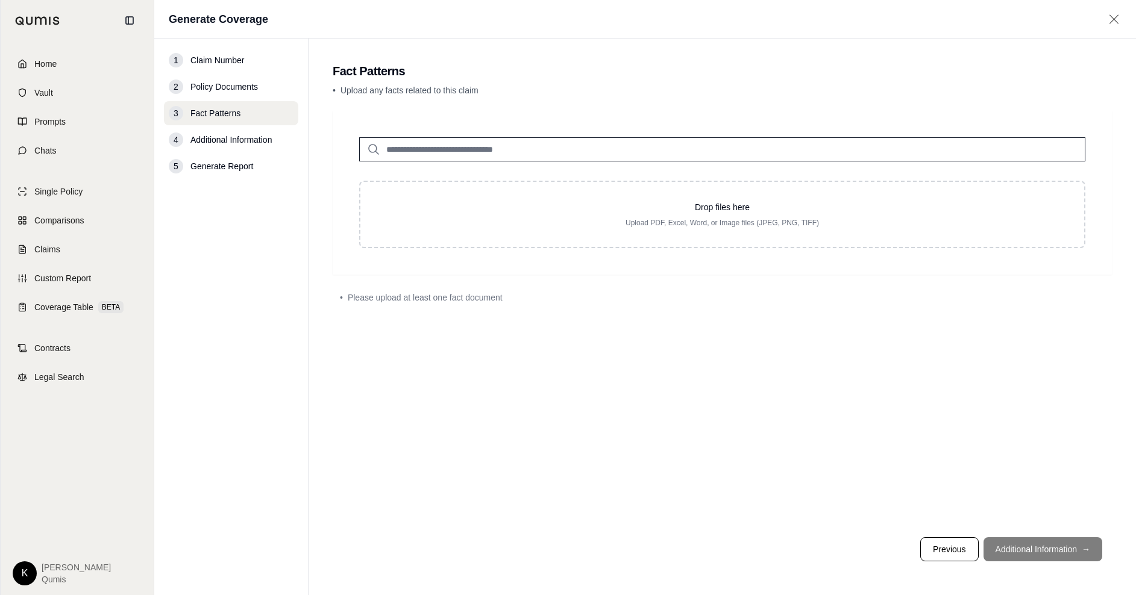
click at [436, 146] on input "search" at bounding box center [722, 149] width 726 height 24
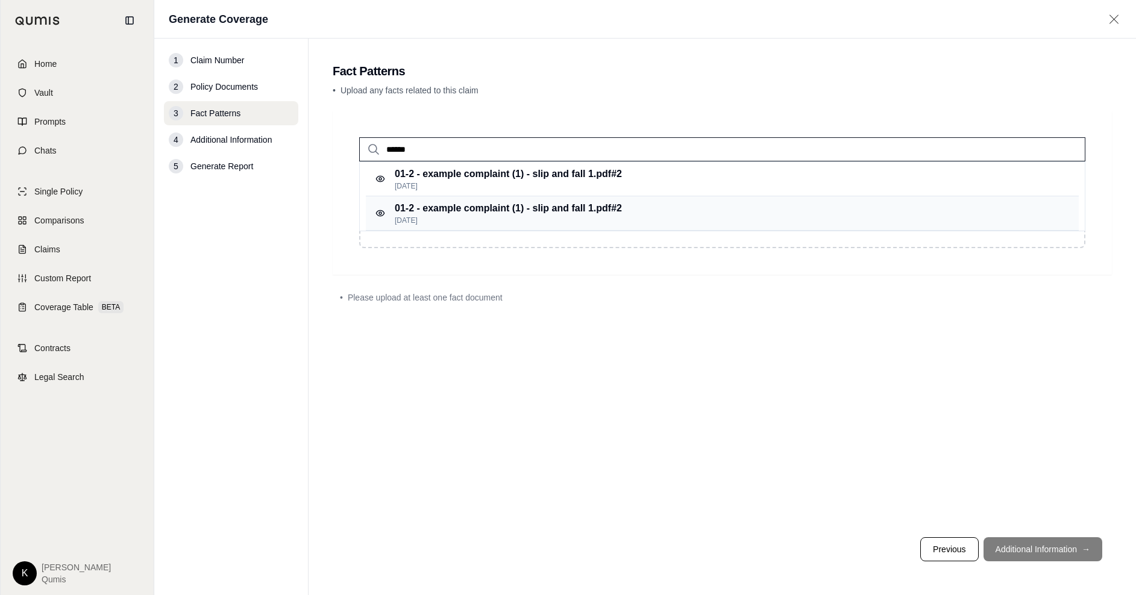
type input "******"
click at [506, 213] on p "01-2 - example complaint (1) - slip and fall 1.pdf #2" at bounding box center [508, 208] width 227 height 14
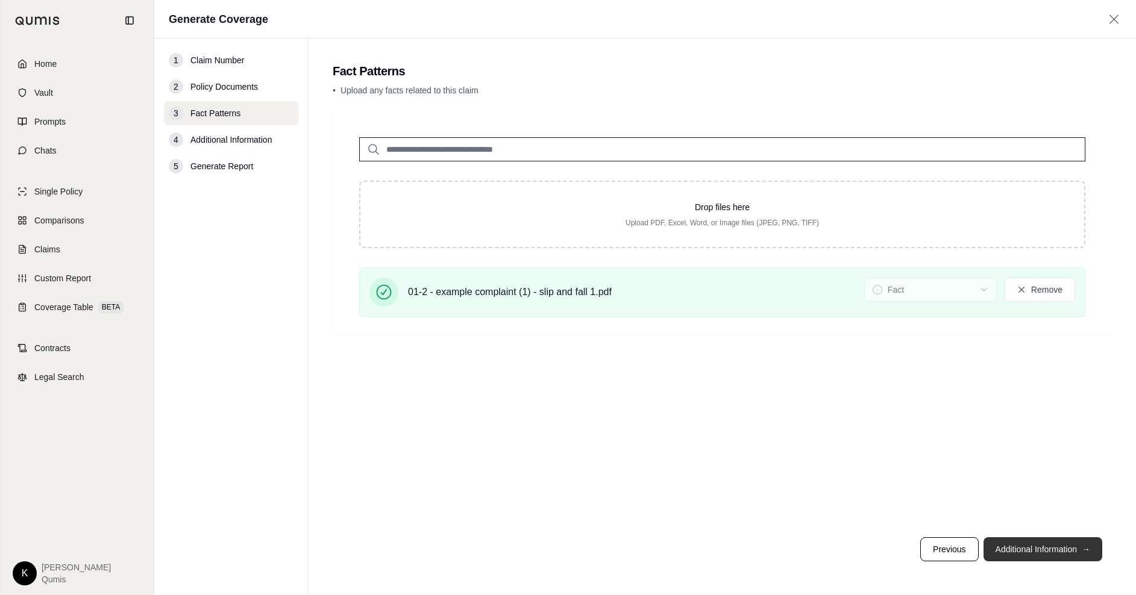
click at [1026, 547] on button "Additional Information →" at bounding box center [1043, 550] width 119 height 24
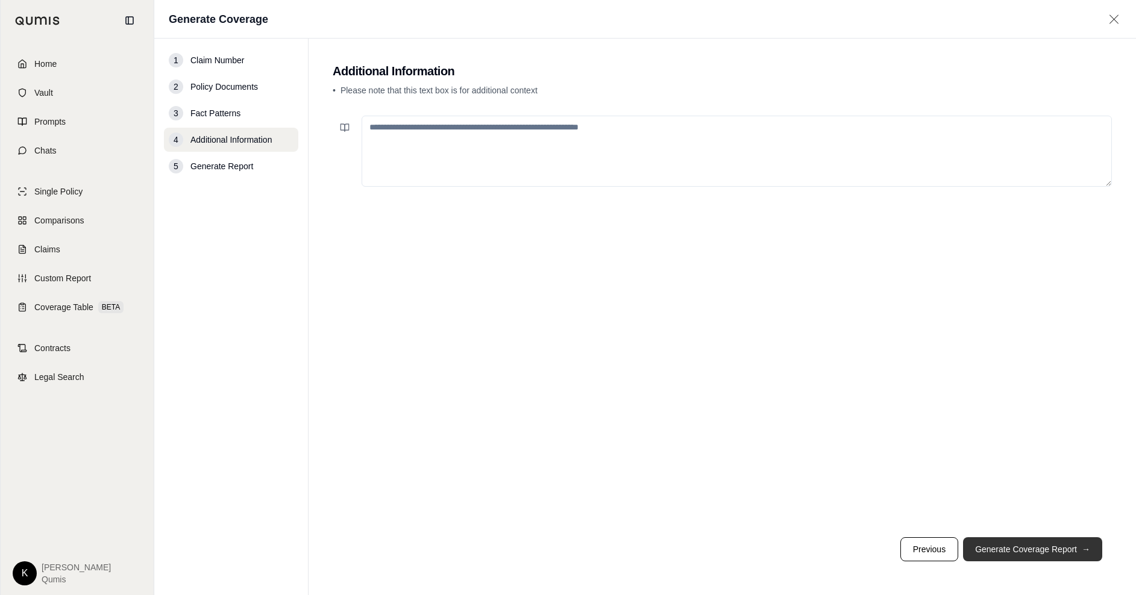
click at [1005, 546] on button "Generate Coverage Report →" at bounding box center [1032, 550] width 139 height 24
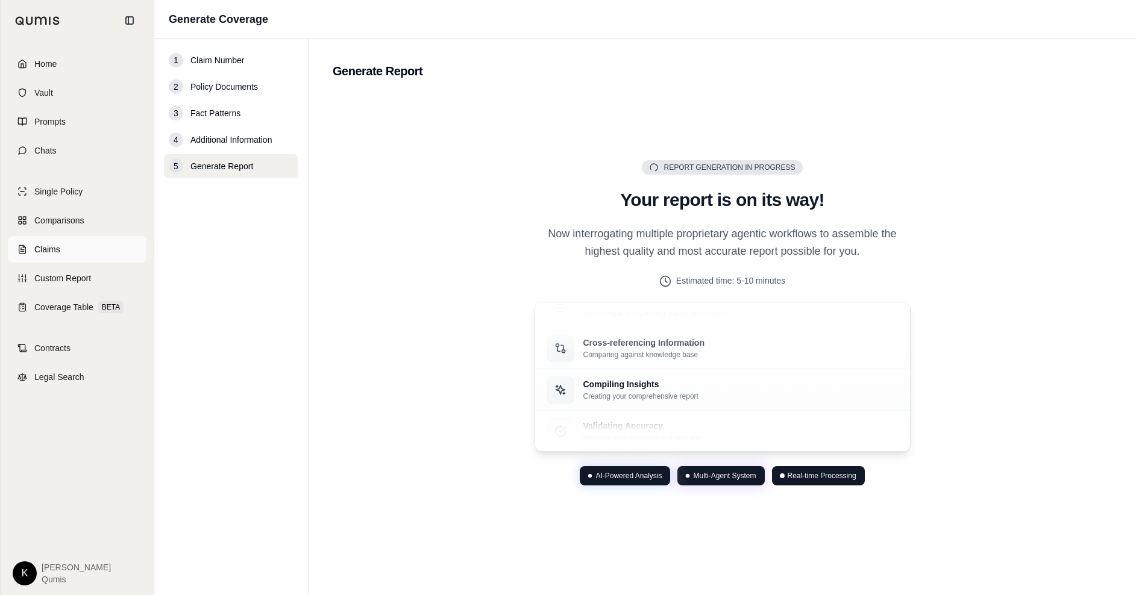
click at [58, 250] on span "Claims" at bounding box center [47, 249] width 26 height 12
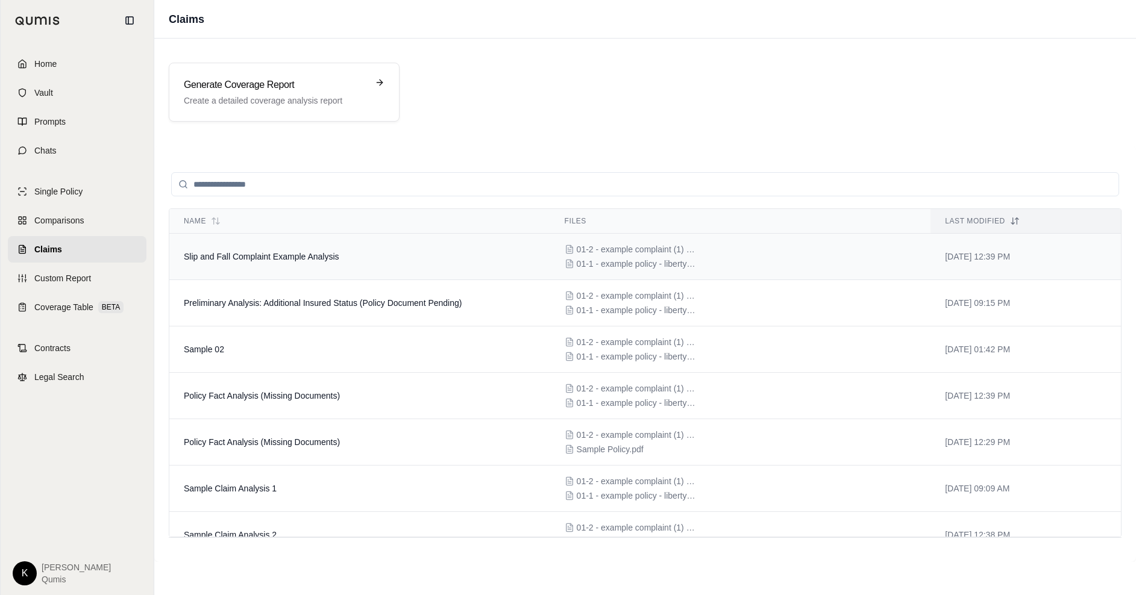
click at [364, 266] on td "Slip and Fall Complaint Example Analysis" at bounding box center [359, 257] width 381 height 46
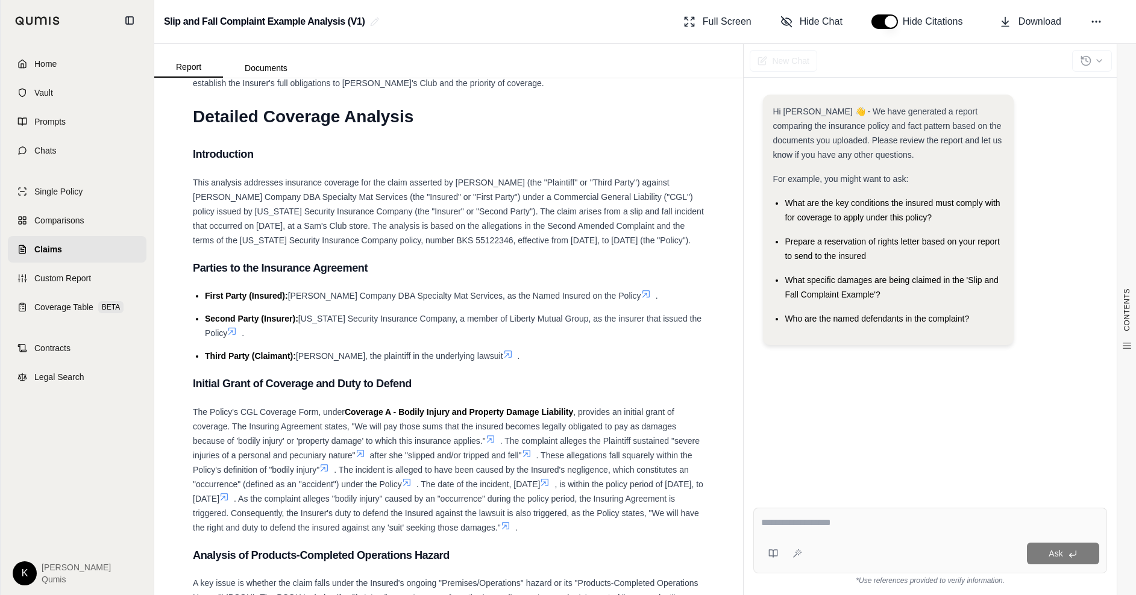
scroll to position [1760, 0]
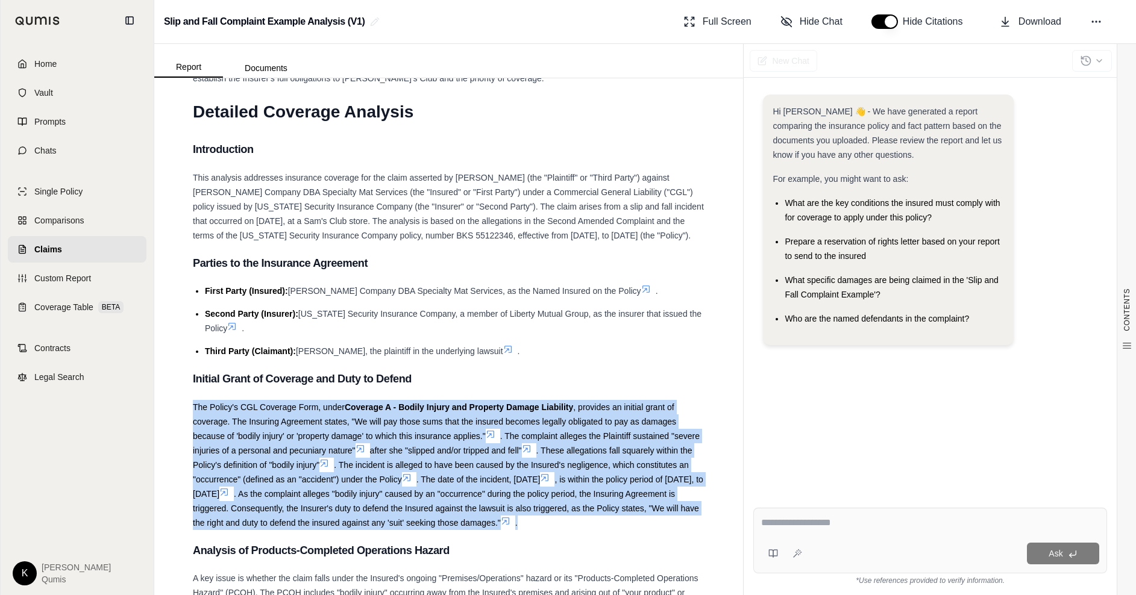
drag, startPoint x: 190, startPoint y: 391, endPoint x: 579, endPoint y: 506, distance: 404.8
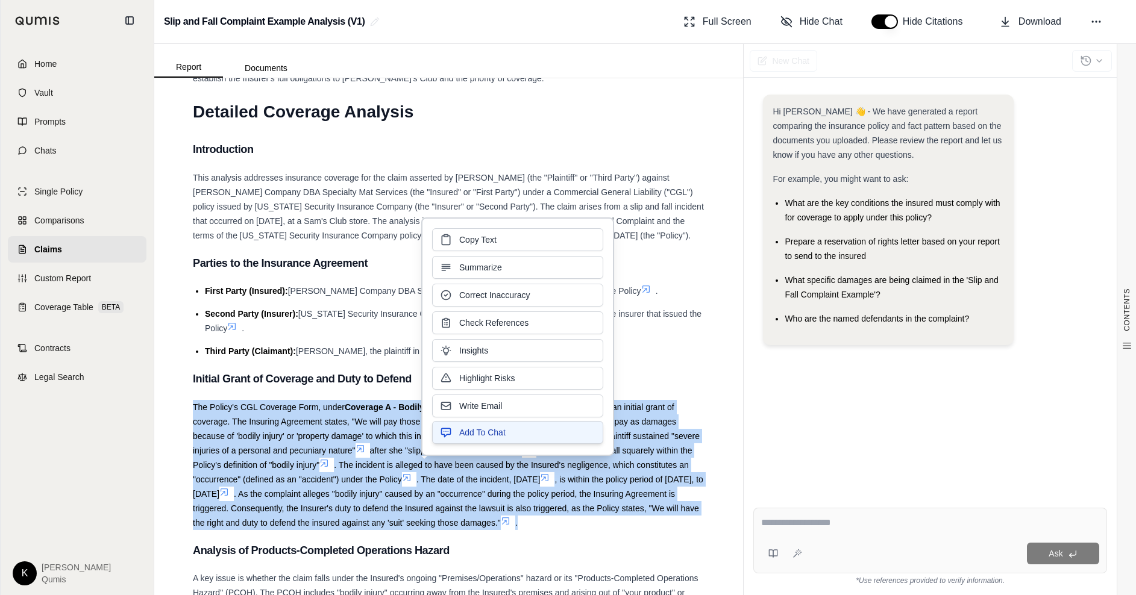
click at [486, 429] on span "Add To Chat" at bounding box center [482, 433] width 46 height 12
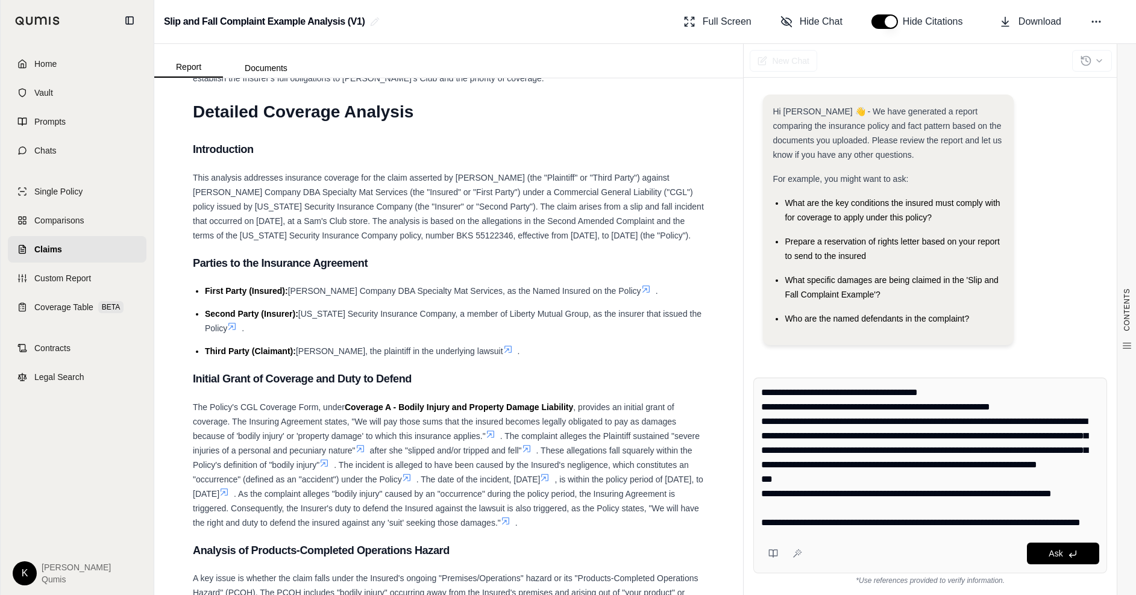
scroll to position [201, 0]
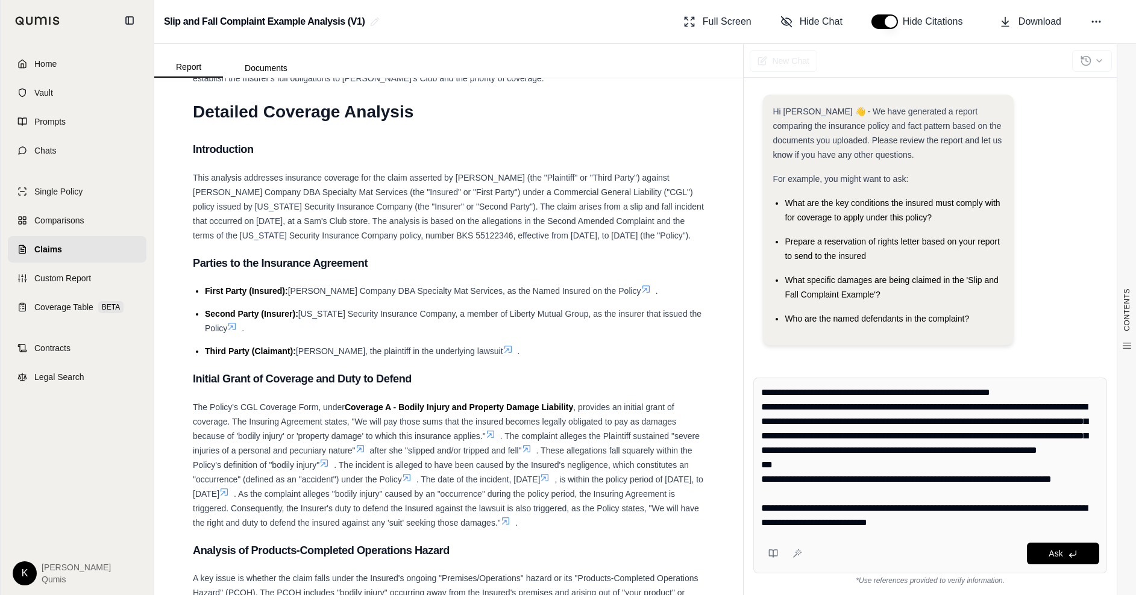
type textarea "**********"
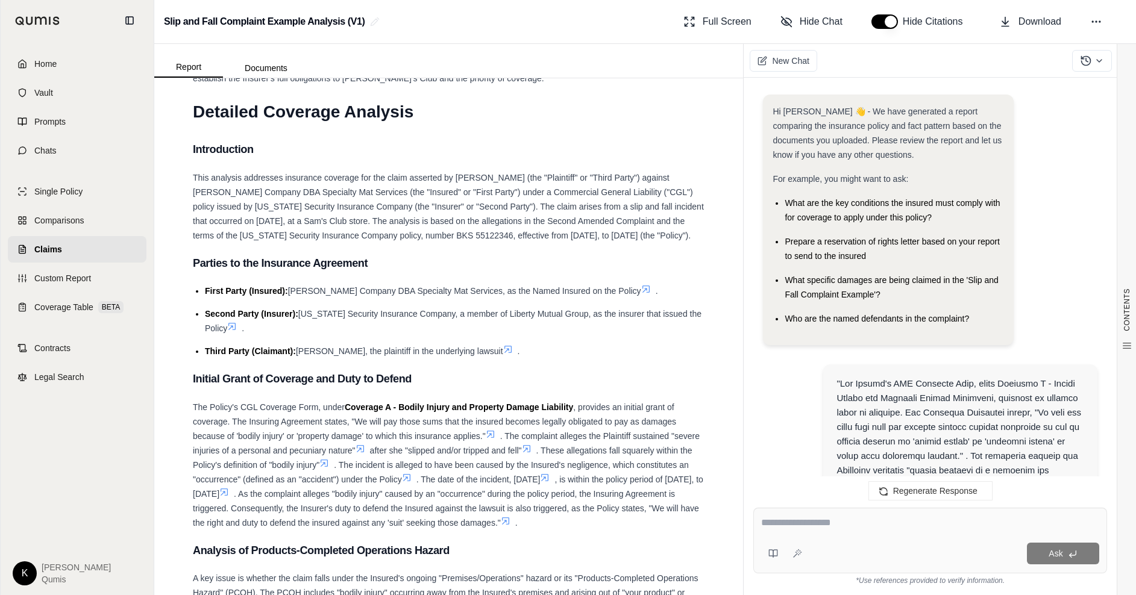
scroll to position [1530, 0]
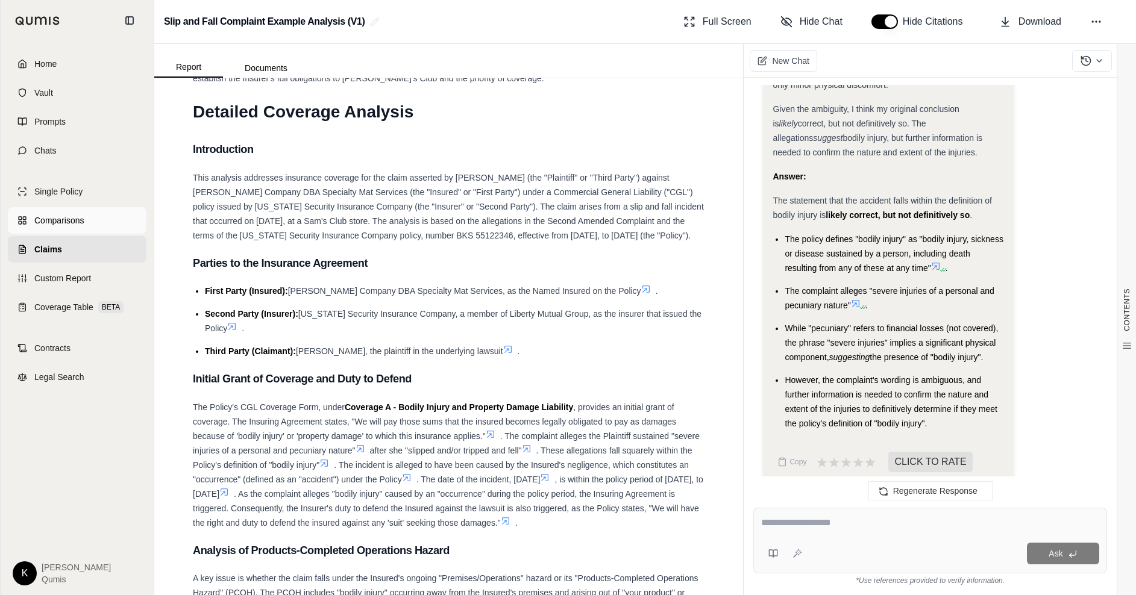
click at [46, 223] on span "Comparisons" at bounding box center [58, 221] width 49 height 12
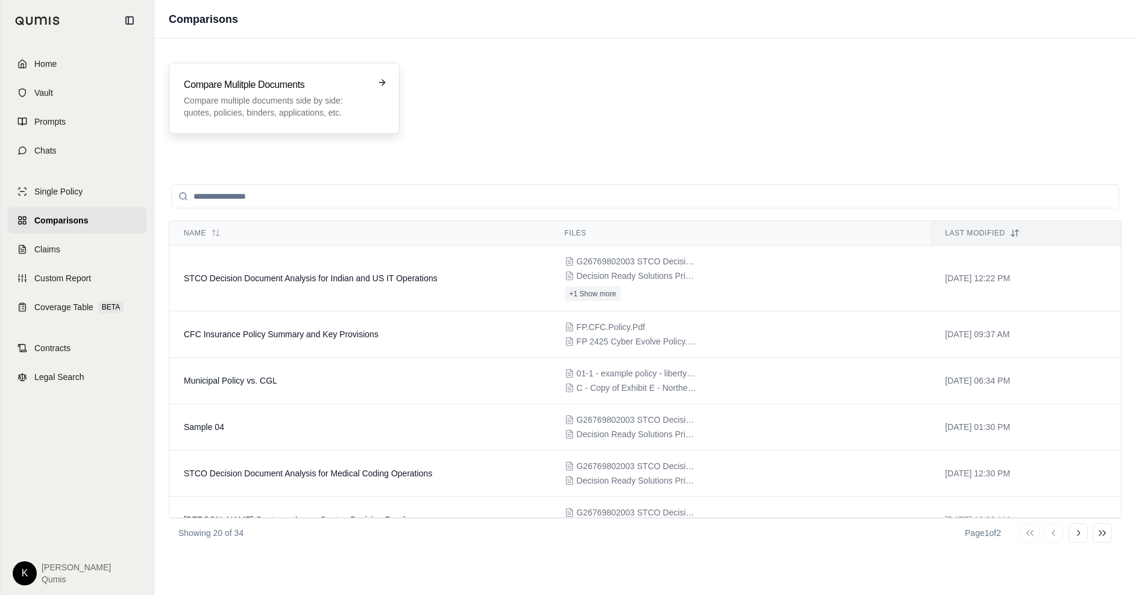
click at [245, 92] on div "Compare Mulitple Documents Compare multiple documents side by side: quotes, pol…" at bounding box center [276, 98] width 184 height 41
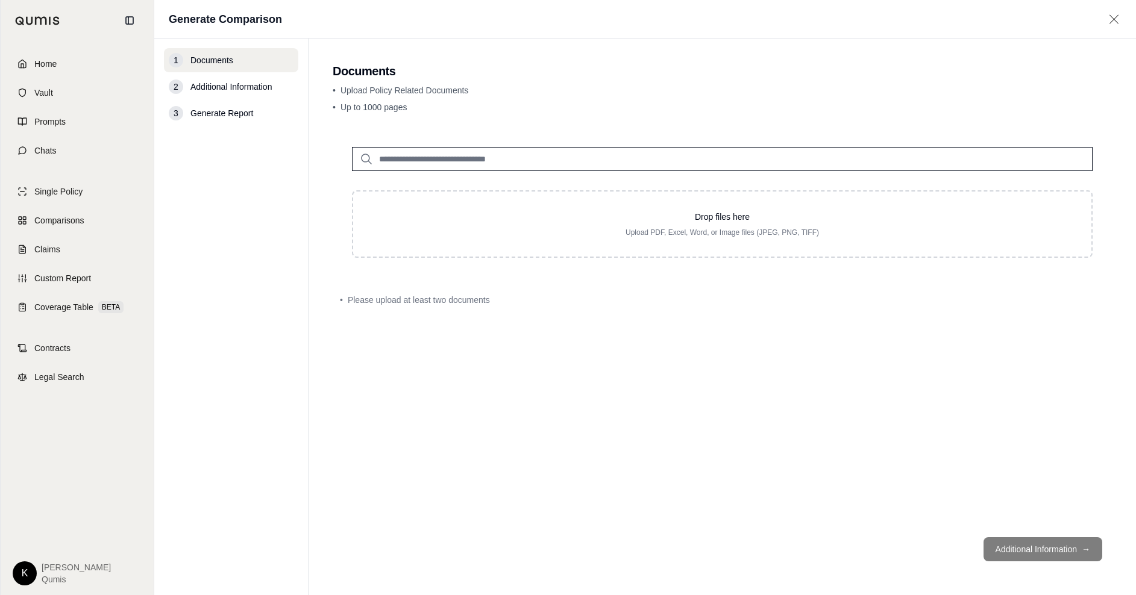
click at [525, 168] on input "search" at bounding box center [722, 159] width 741 height 24
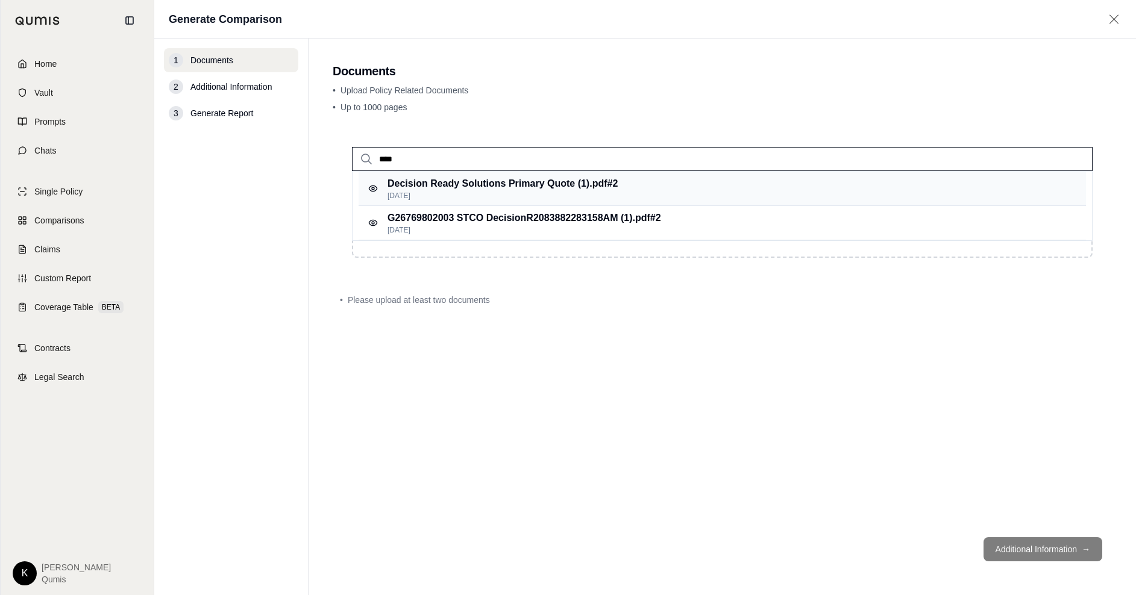
type input "****"
click at [541, 191] on p "[DATE]" at bounding box center [503, 196] width 230 height 10
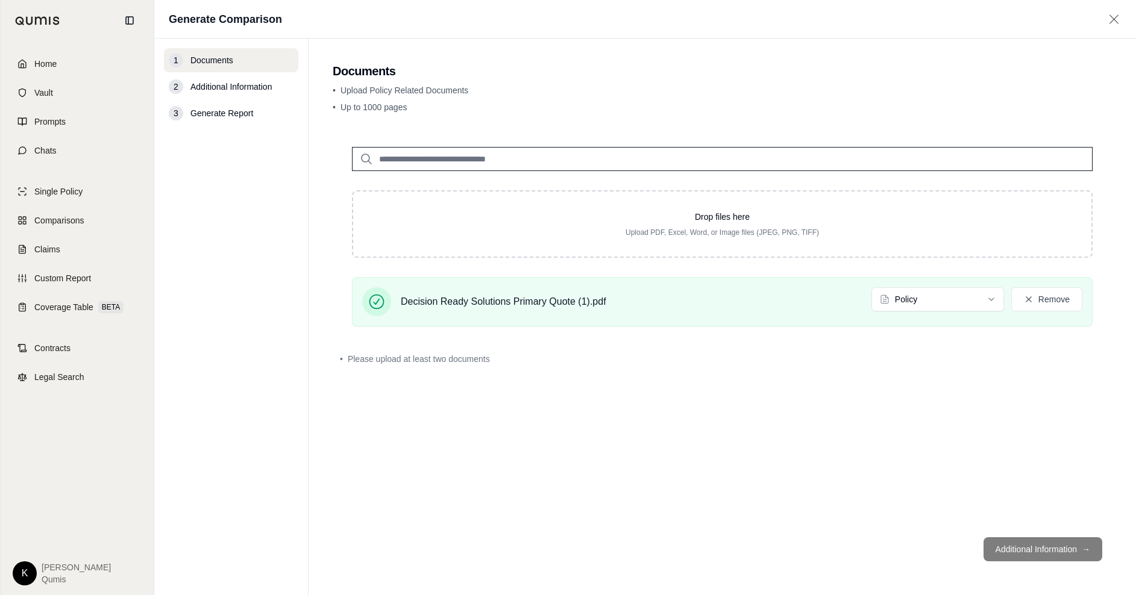
click at [447, 157] on input "search" at bounding box center [722, 159] width 741 height 24
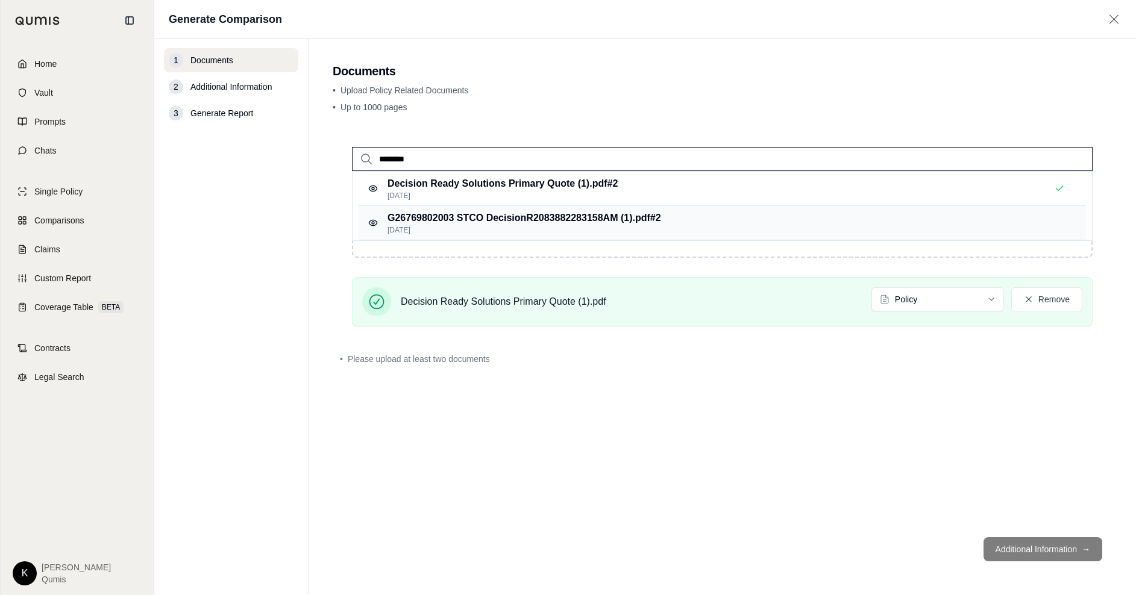
type input "********"
click at [462, 222] on p "G26769802003 STCO DecisionR2083882283158AM (1).pdf #2" at bounding box center [525, 218] width 274 height 14
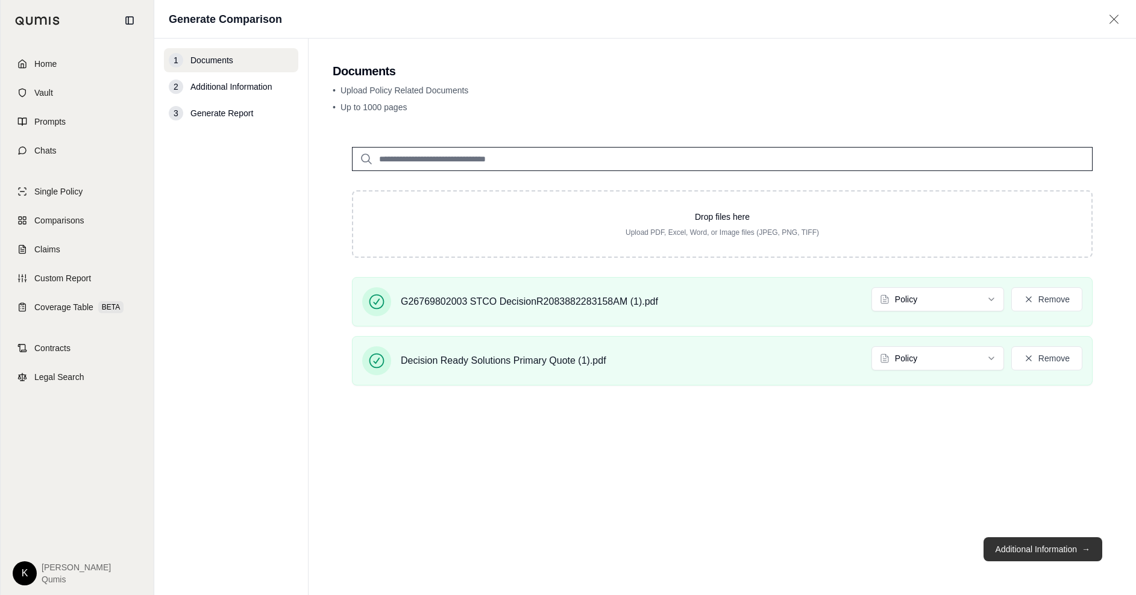
click at [1027, 553] on button "Additional Information →" at bounding box center [1043, 550] width 119 height 24
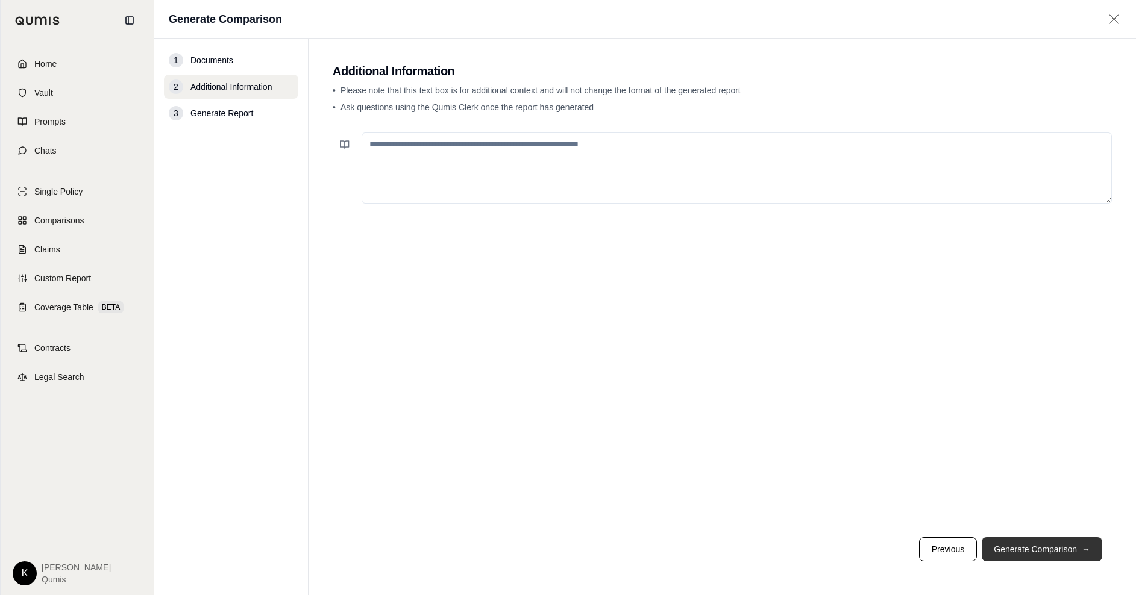
click at [1061, 553] on button "Generate Comparison →" at bounding box center [1042, 550] width 121 height 24
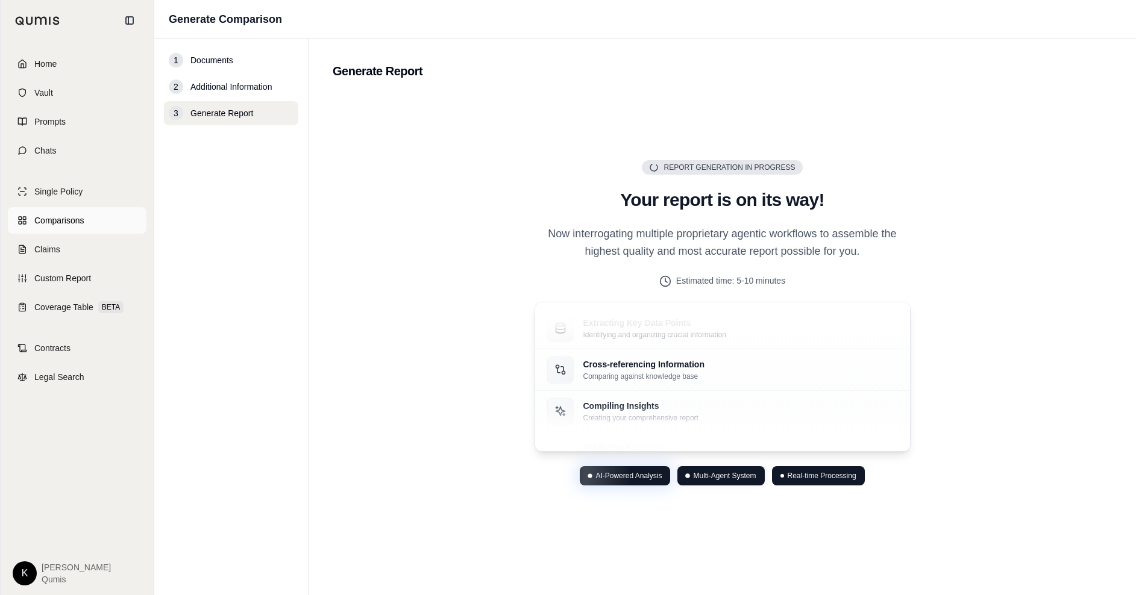
click at [59, 221] on span "Comparisons" at bounding box center [58, 221] width 49 height 12
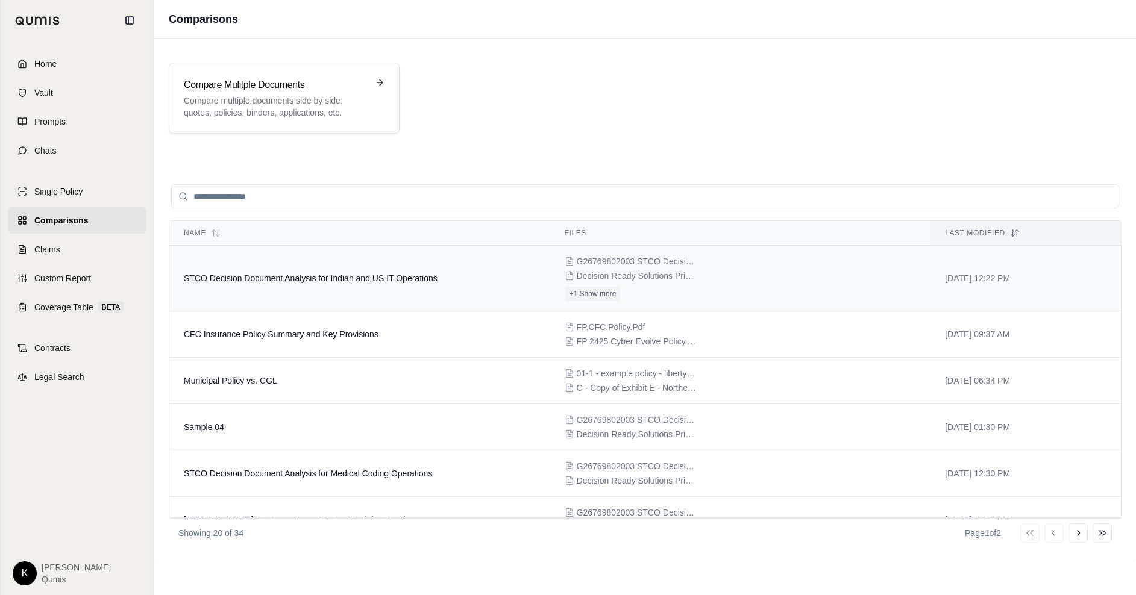
click at [347, 283] on span "STCO Decision Document Analysis for Indian and US IT Operations" at bounding box center [311, 279] width 254 height 10
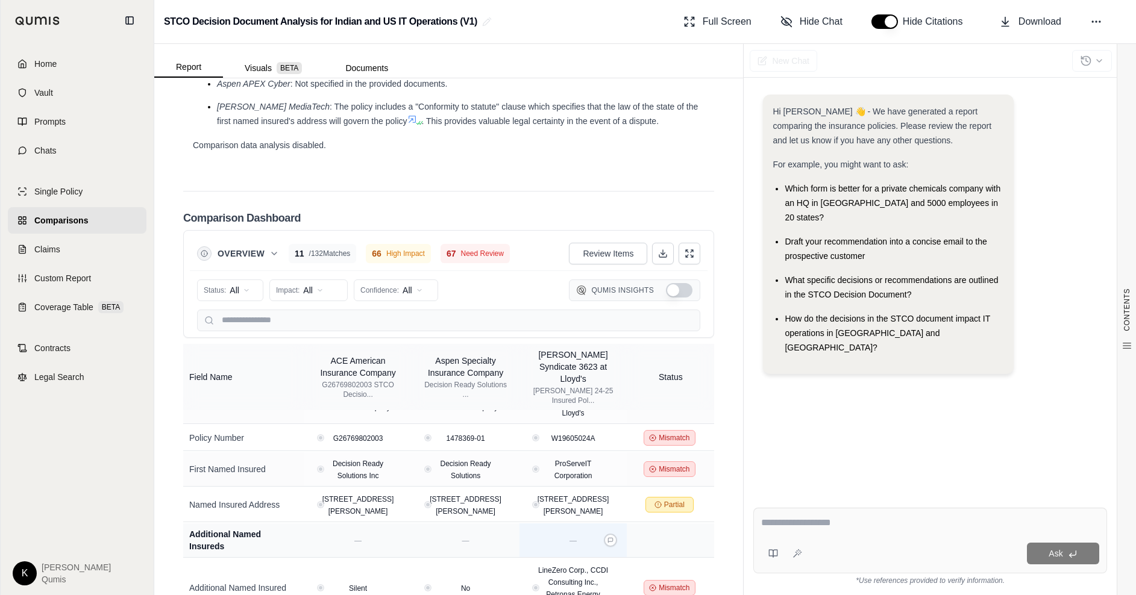
scroll to position [40, 0]
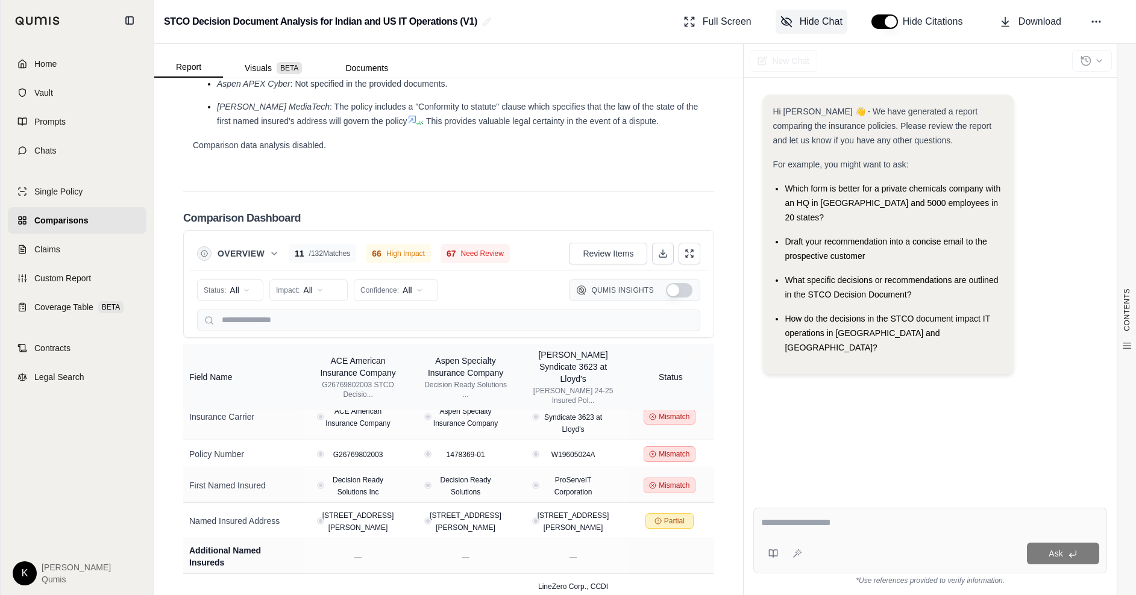
click at [801, 18] on span "Hide Chat" at bounding box center [821, 21] width 43 height 14
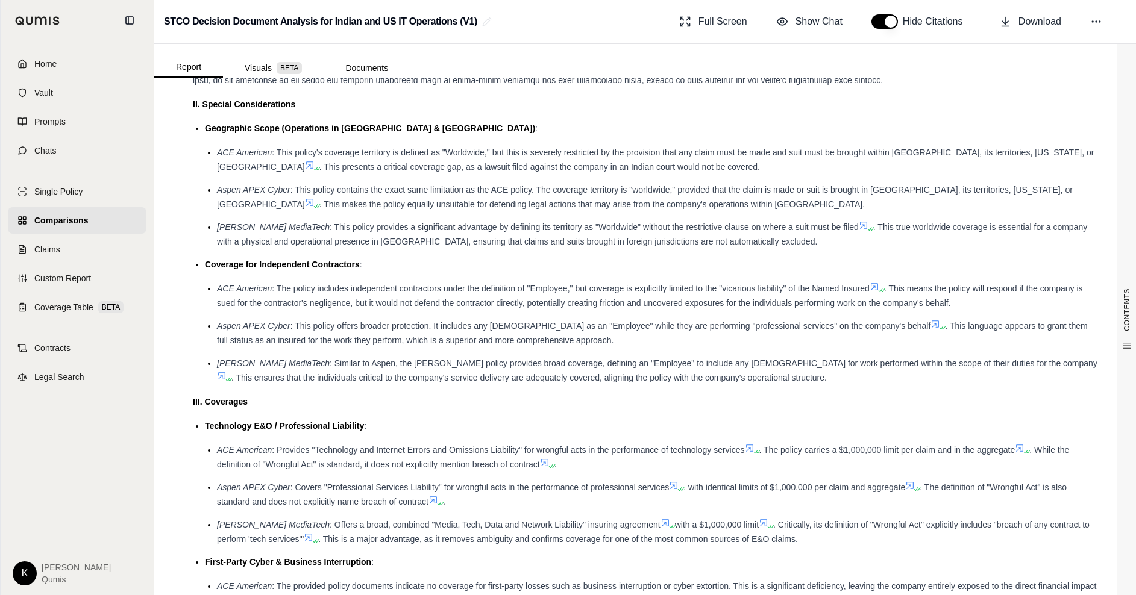
scroll to position [1127, 0]
